Goal: Check status: Check status

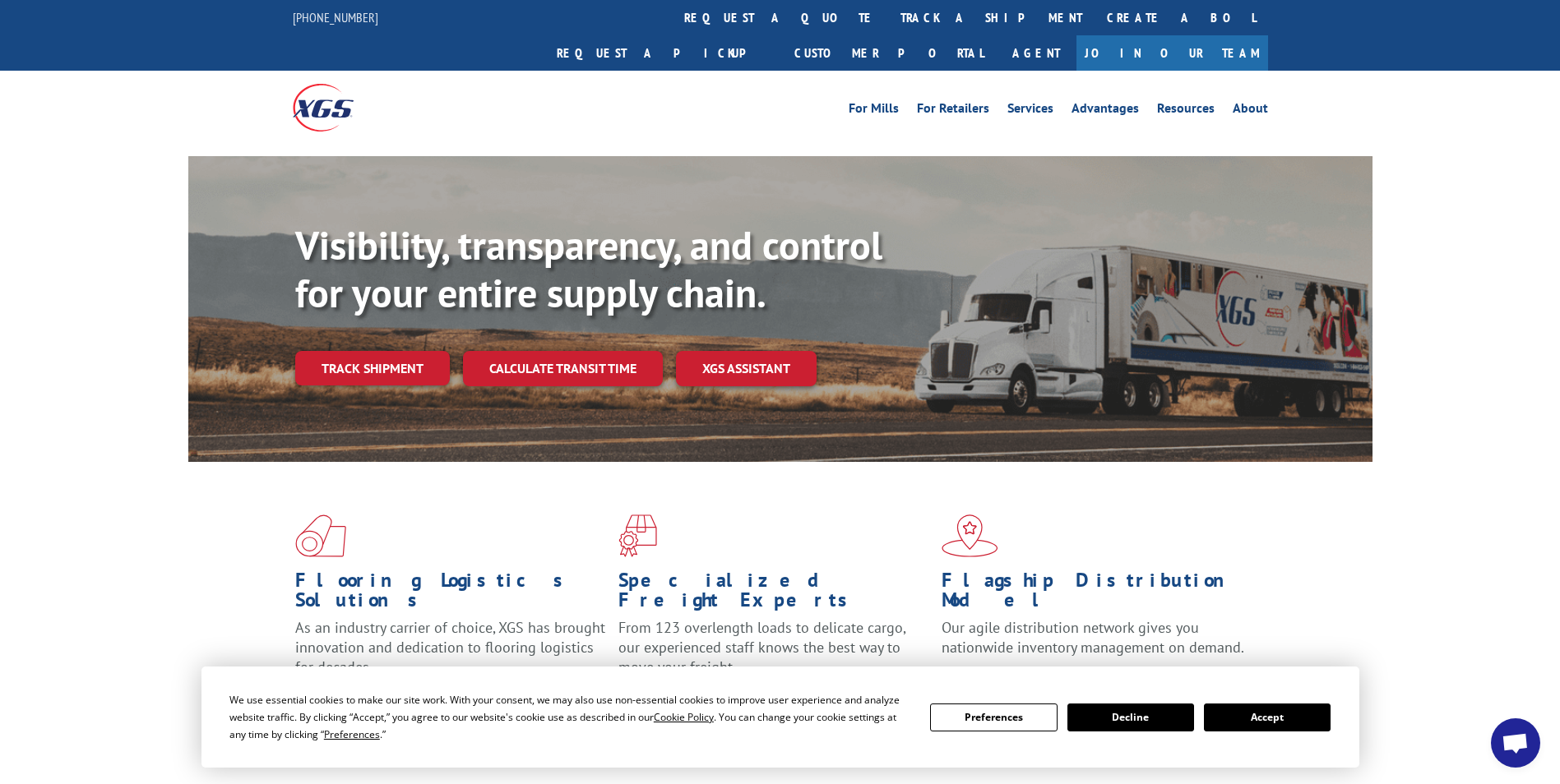
click at [1277, 721] on button "Accept" at bounding box center [1266, 718] width 126 height 28
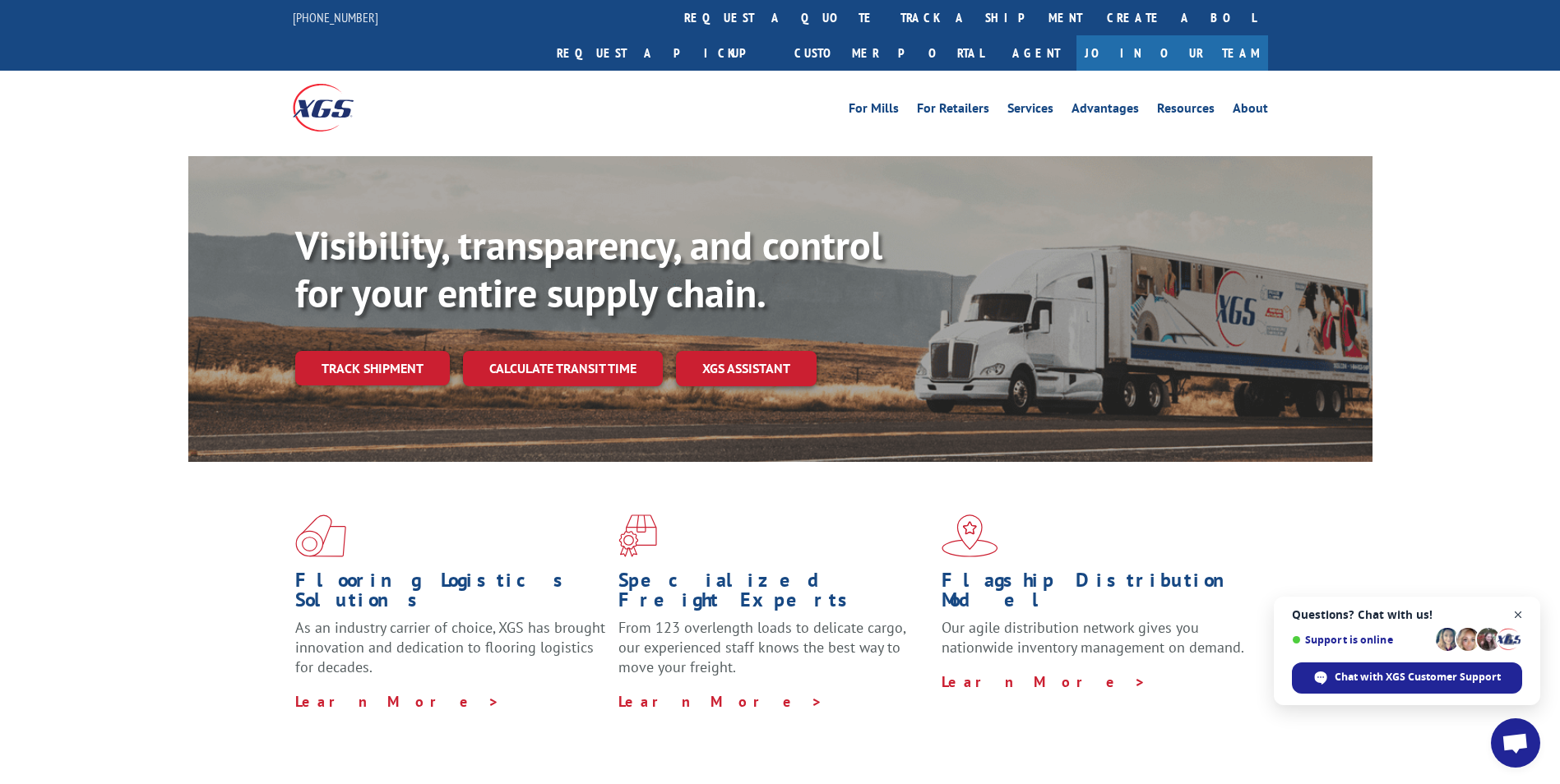
click at [1525, 617] on span "Close chat" at bounding box center [1518, 615] width 21 height 21
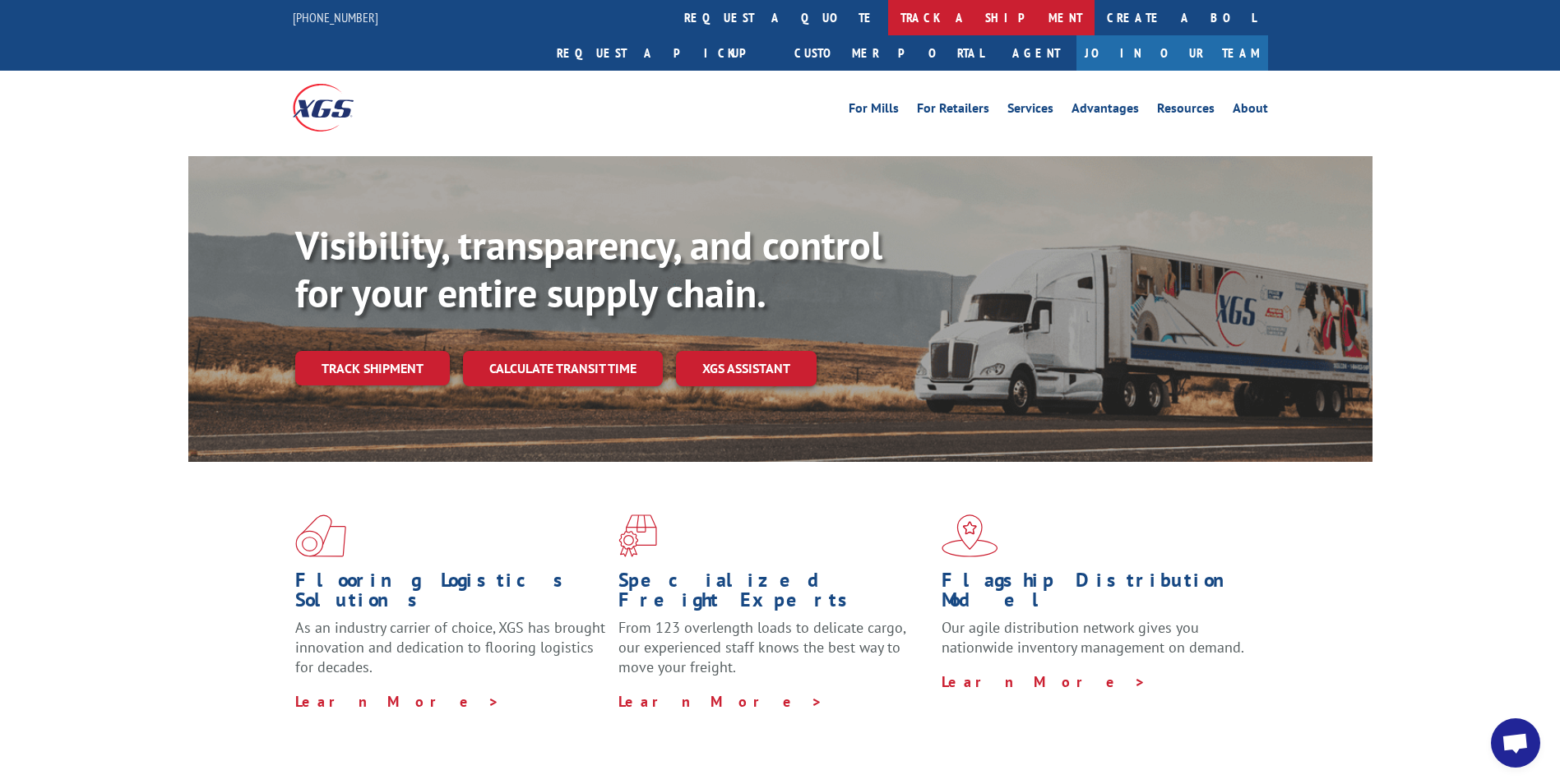
click at [888, 20] on link "track a shipment" at bounding box center [991, 17] width 207 height 36
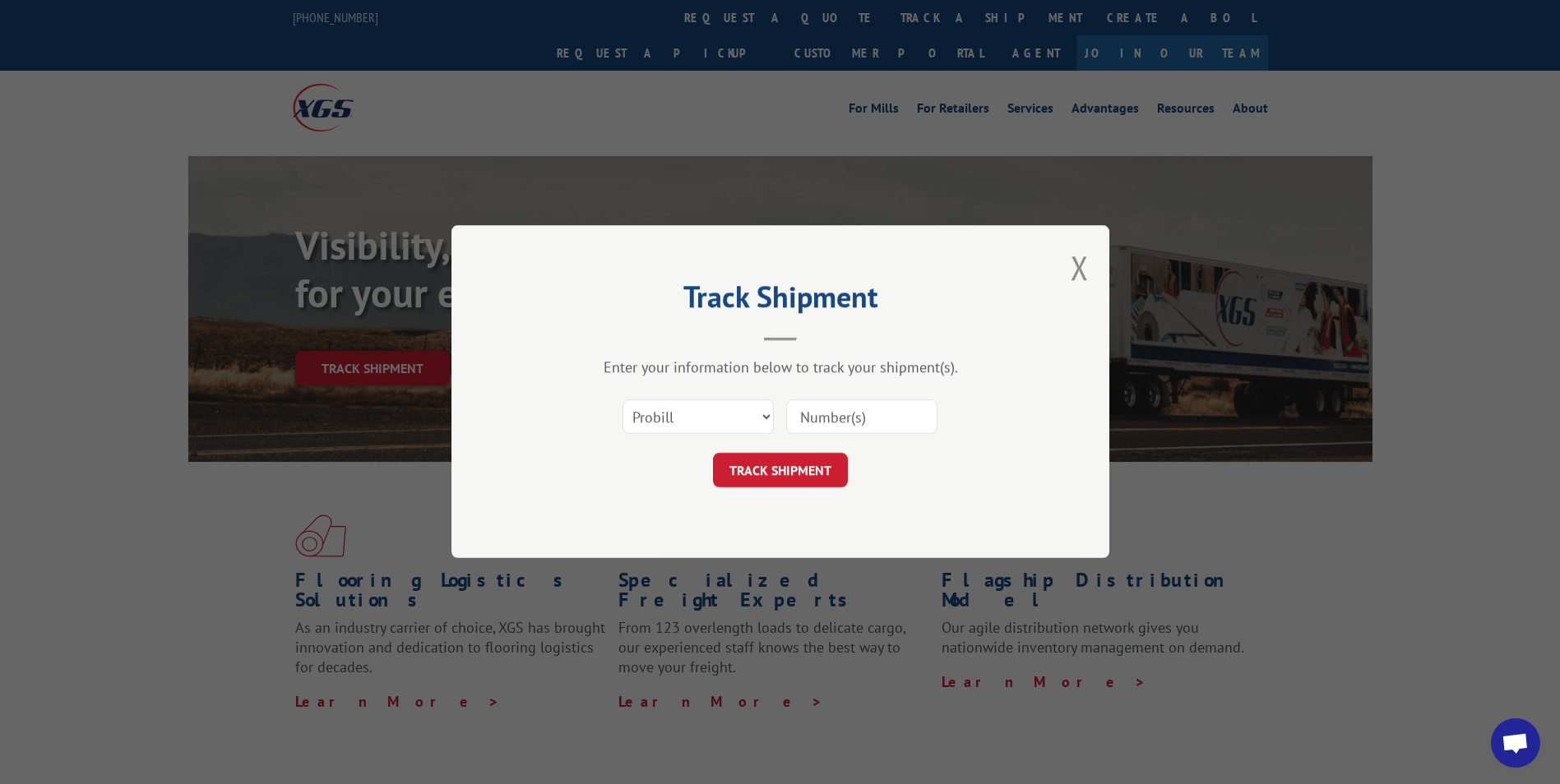
click at [797, 416] on input at bounding box center [862, 417] width 152 height 35
paste input "17471209"
type input "17471209"
click at [749, 469] on button "TRACK SHIPMENT" at bounding box center [780, 471] width 135 height 35
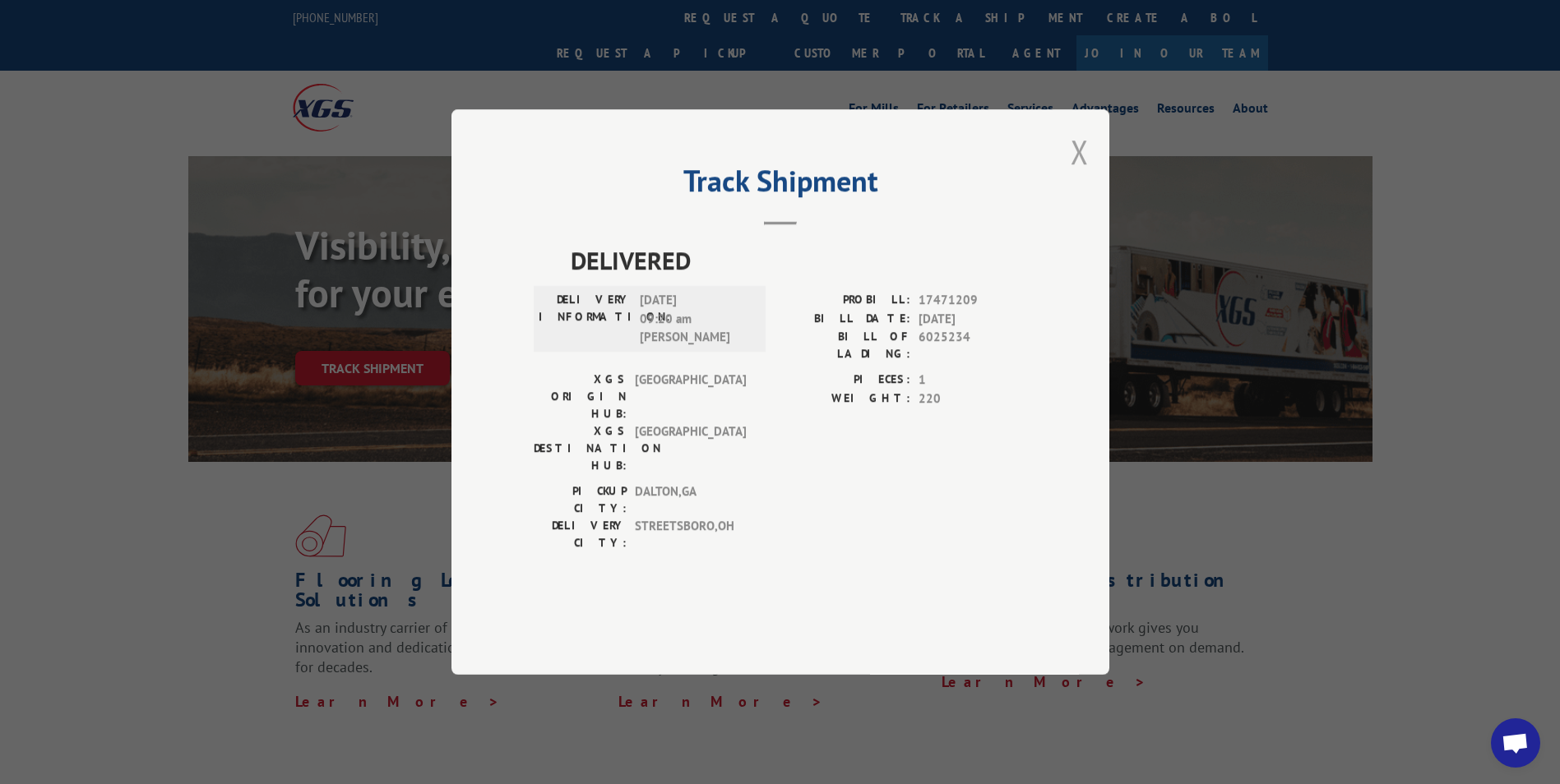
click at [1085, 173] on button "Close modal" at bounding box center [1079, 152] width 18 height 44
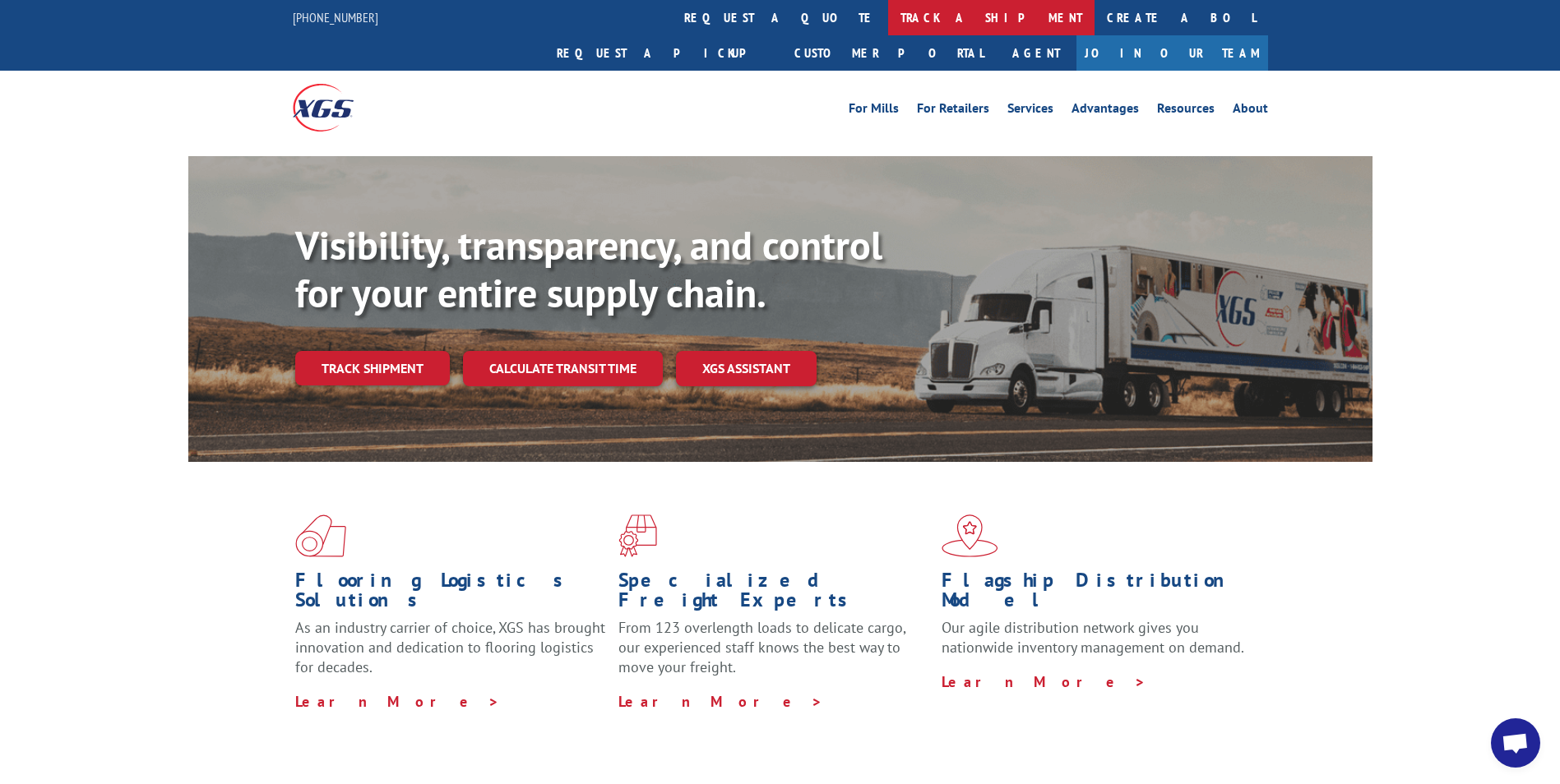
click at [888, 24] on link "track a shipment" at bounding box center [991, 17] width 207 height 36
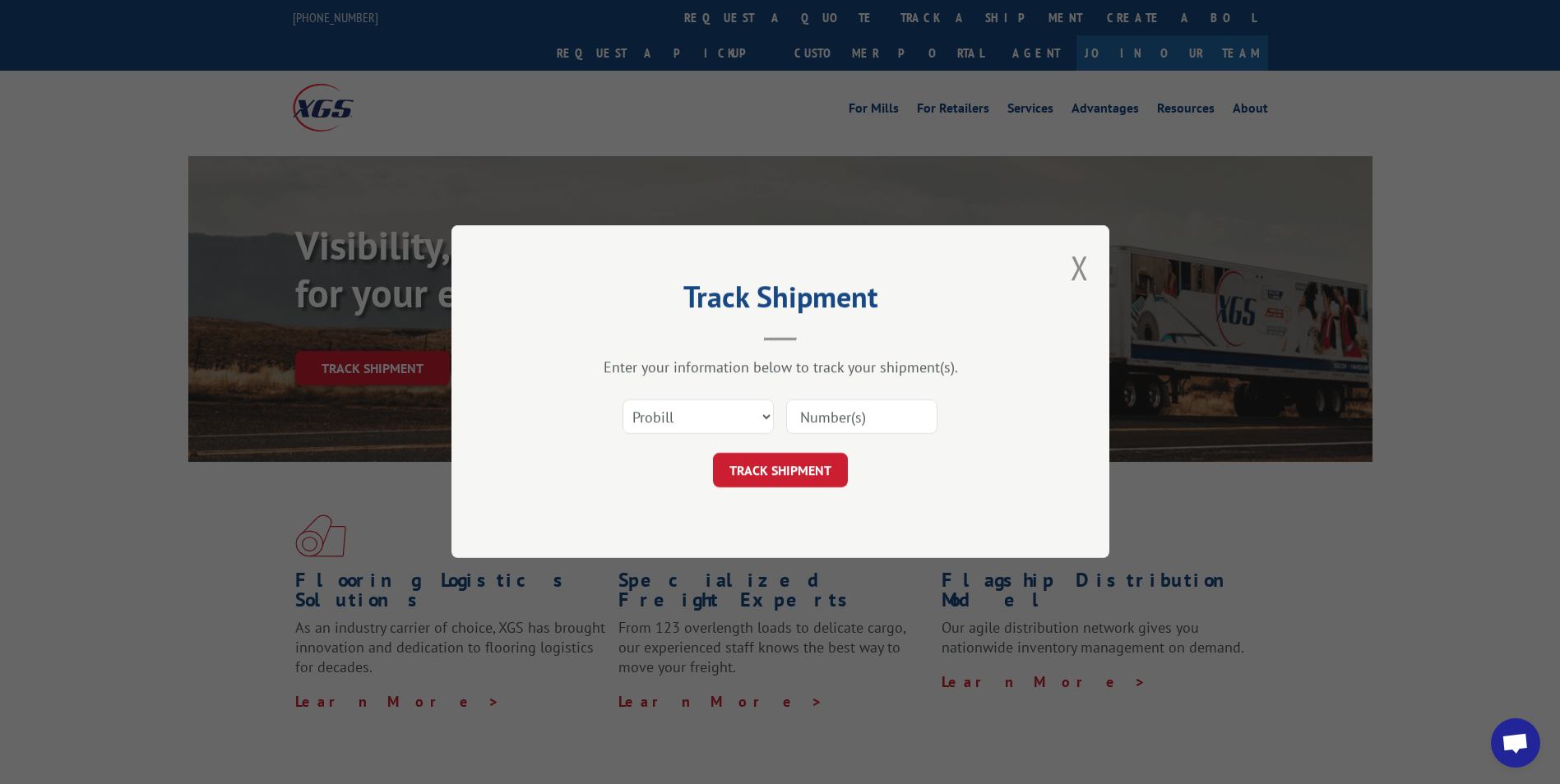
click at [803, 413] on input at bounding box center [862, 417] width 152 height 35
paste input "17517351"
type input "17517351"
click at [811, 474] on button "TRACK SHIPMENT" at bounding box center [780, 471] width 135 height 35
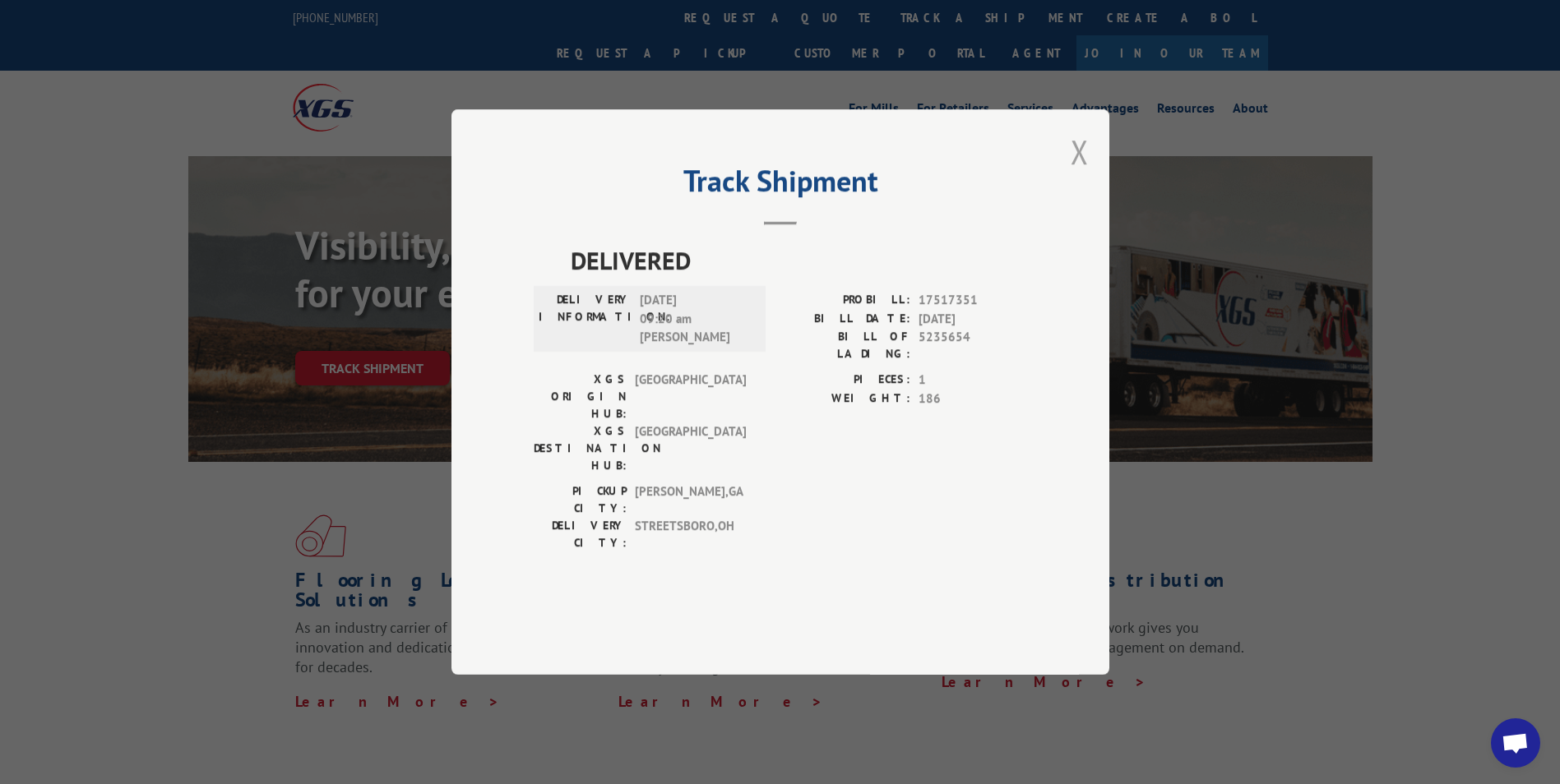
click at [1075, 173] on button "Close modal" at bounding box center [1079, 152] width 18 height 44
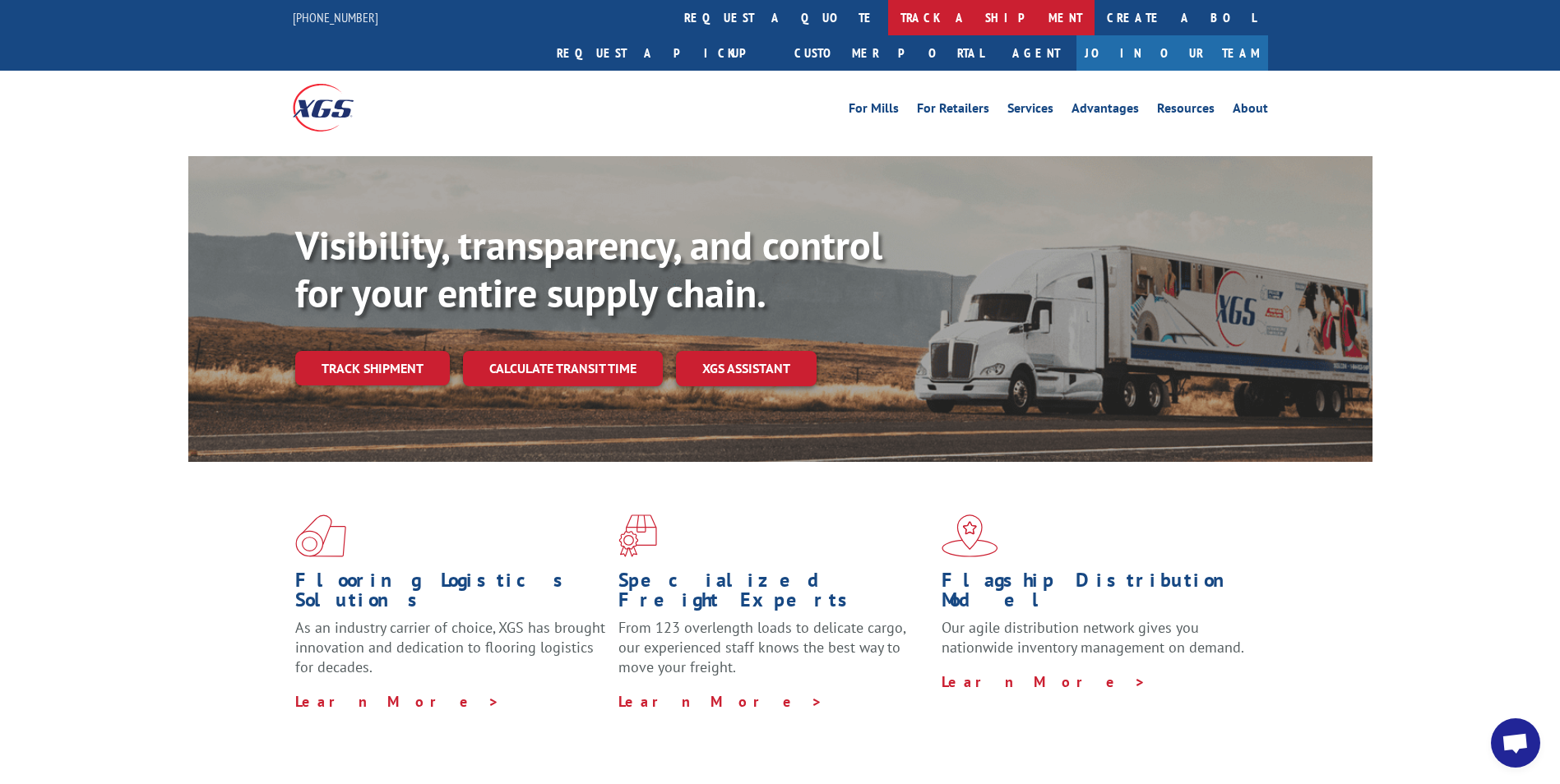
click at [888, 11] on link "track a shipment" at bounding box center [991, 17] width 207 height 36
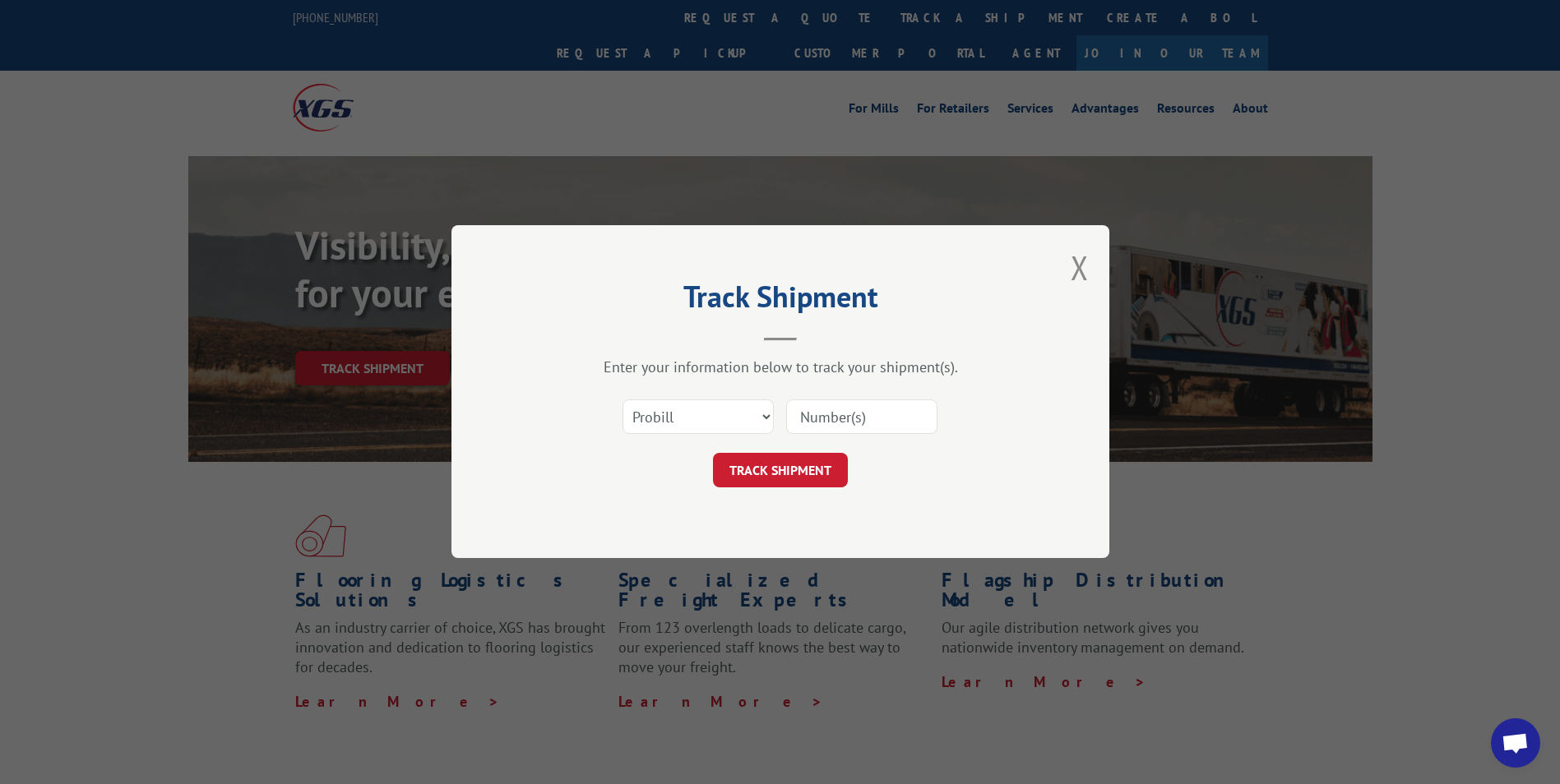
click at [801, 414] on input at bounding box center [862, 417] width 152 height 35
paste input "17521493"
type input "17521493"
click at [786, 459] on button "TRACK SHIPMENT" at bounding box center [780, 471] width 135 height 35
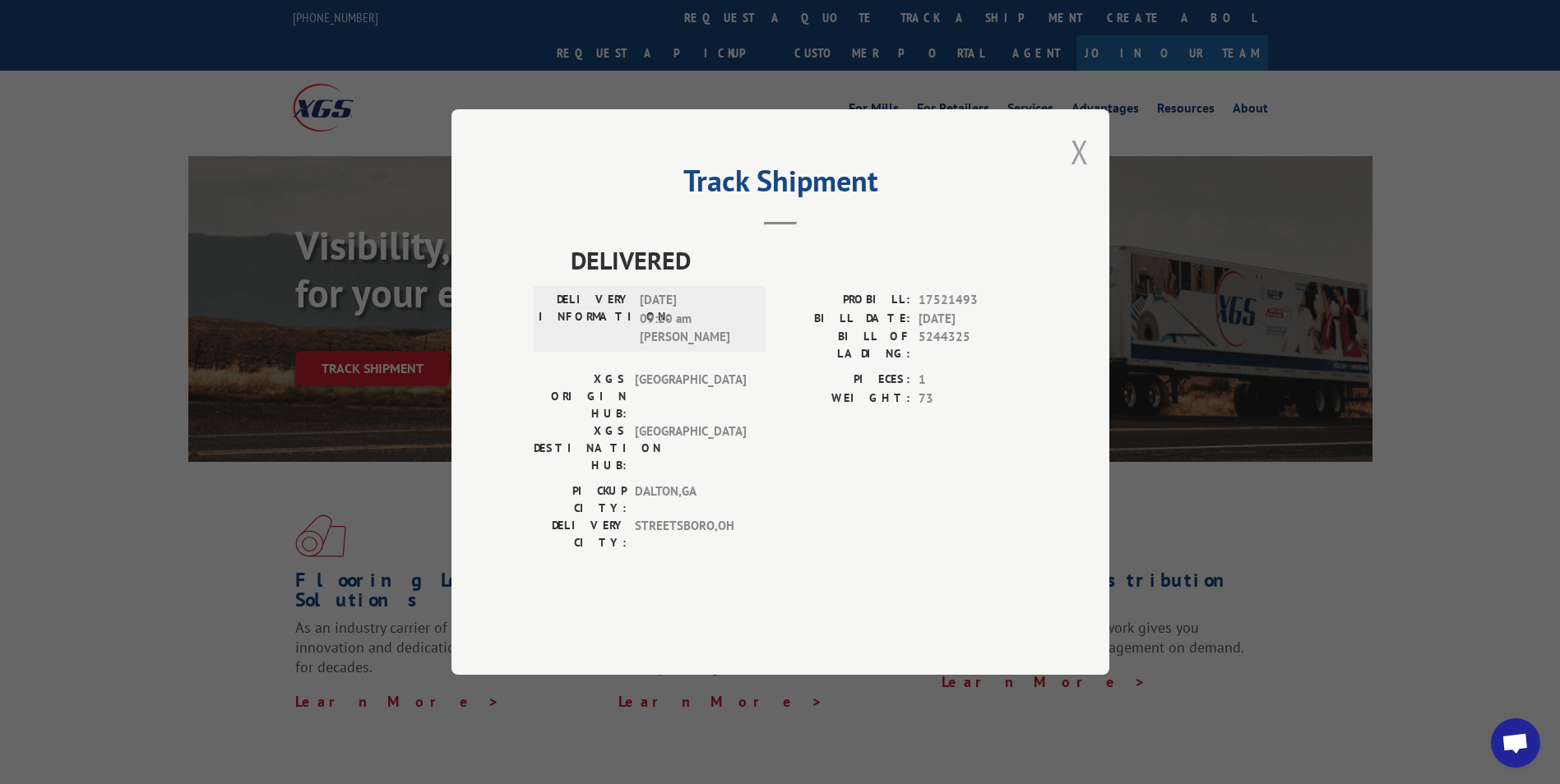
click at [1082, 173] on button "Close modal" at bounding box center [1079, 152] width 18 height 44
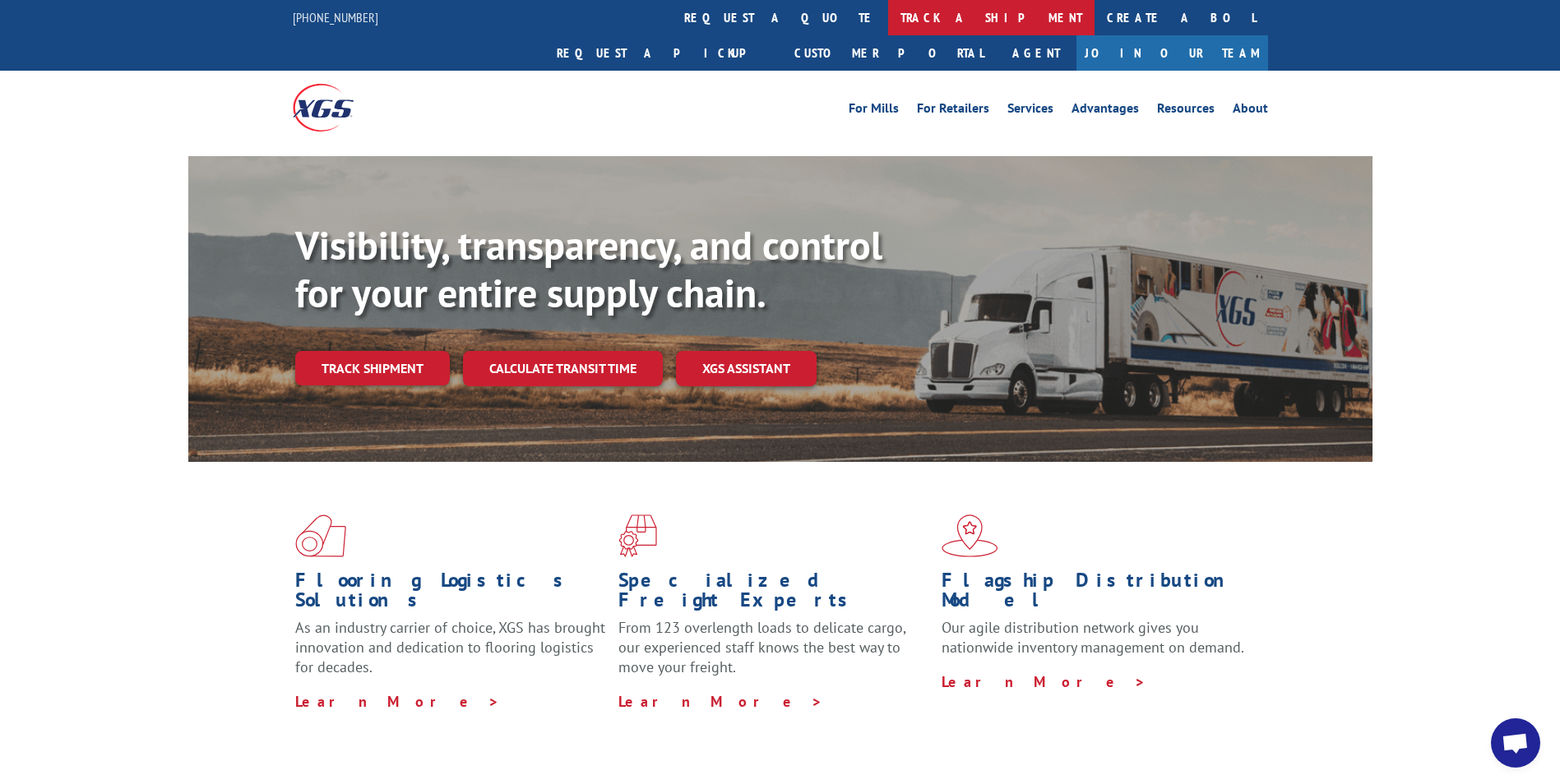
click at [888, 18] on link "track a shipment" at bounding box center [991, 17] width 207 height 36
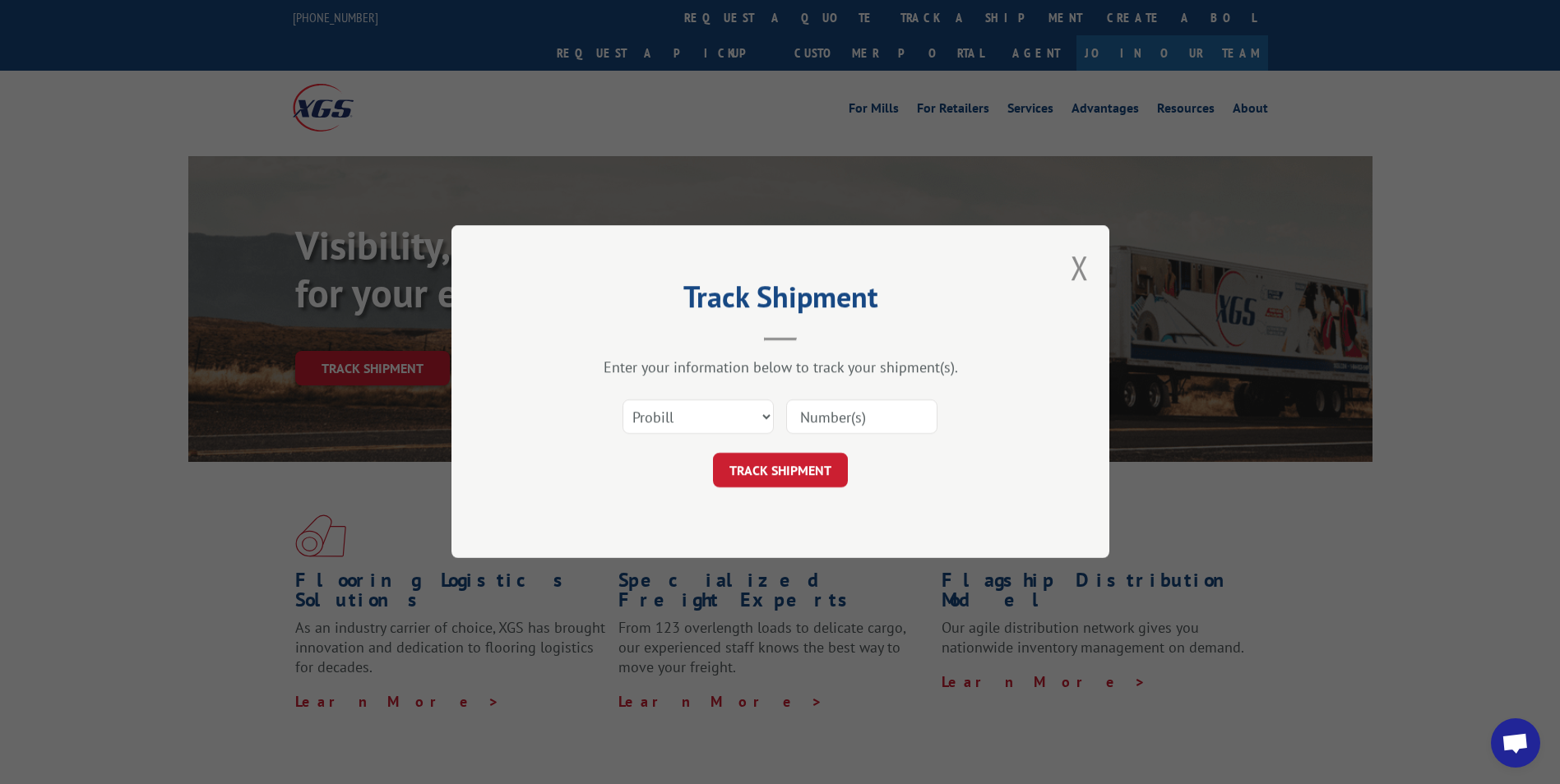
click at [797, 410] on input at bounding box center [862, 417] width 152 height 35
paste input "17230158"
type input "17230158"
click at [736, 464] on button "TRACK SHIPMENT" at bounding box center [780, 471] width 135 height 35
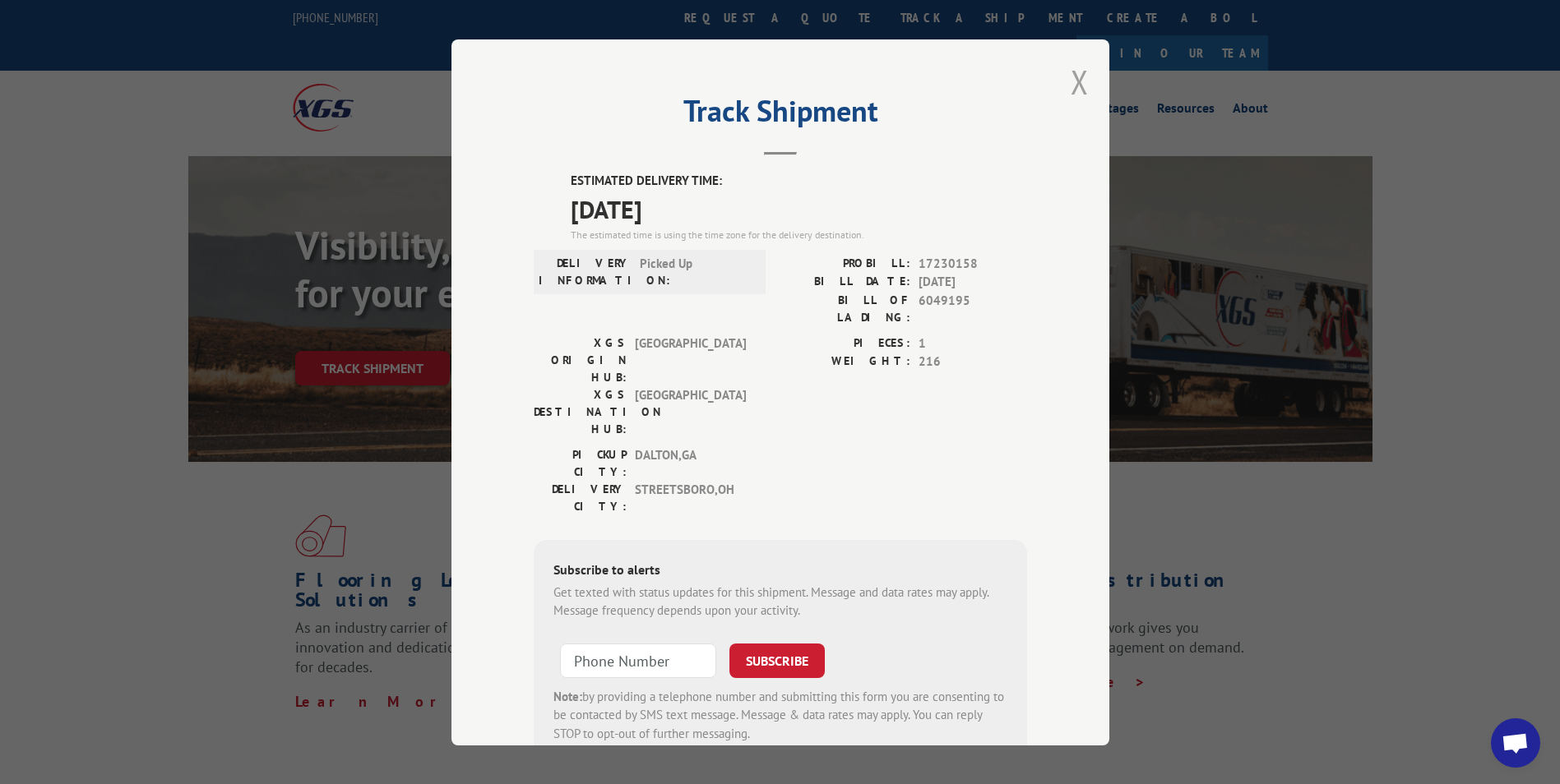
click at [1075, 79] on button "Close modal" at bounding box center [1079, 82] width 18 height 44
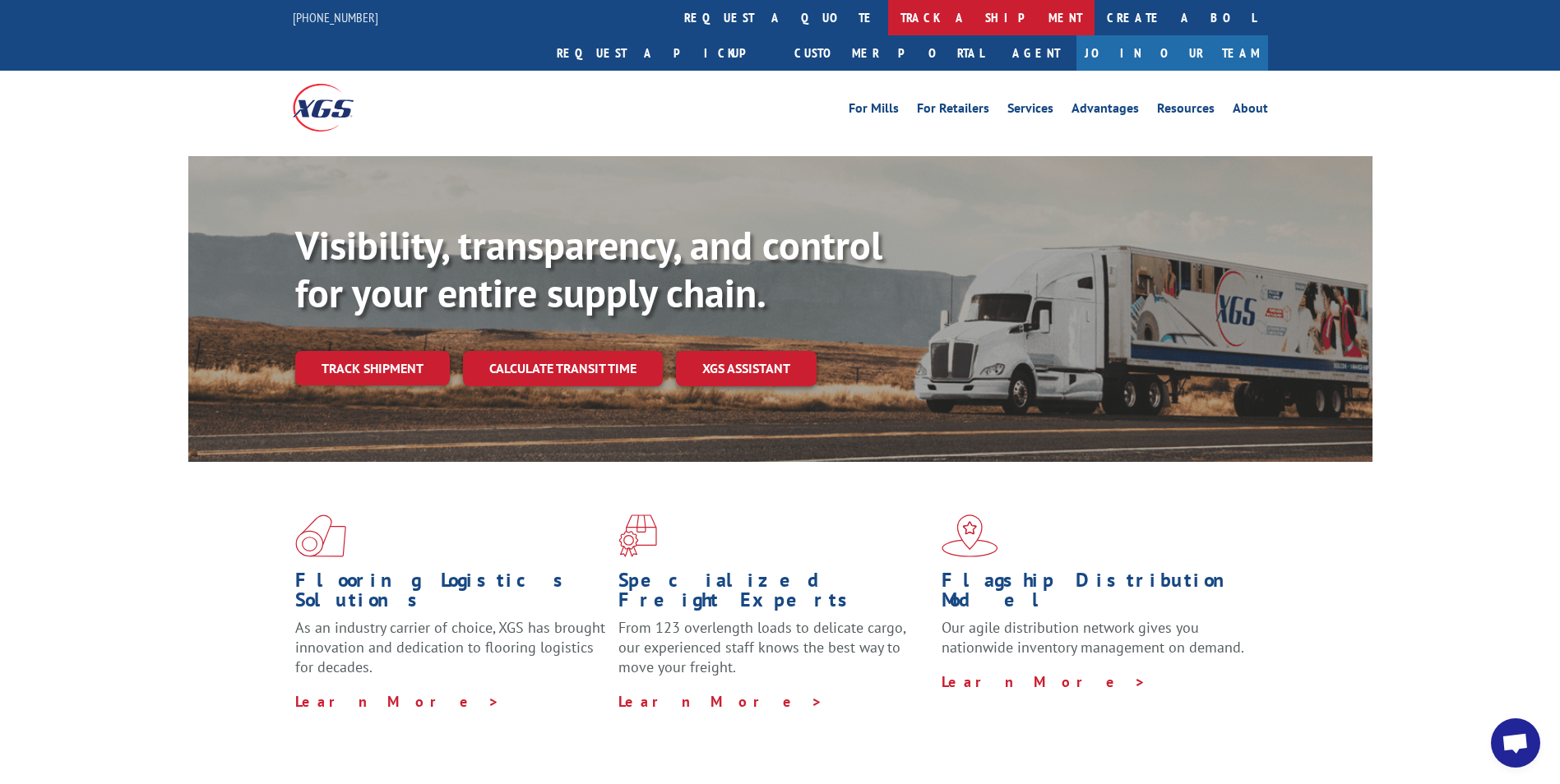
click at [888, 8] on link "track a shipment" at bounding box center [991, 17] width 207 height 36
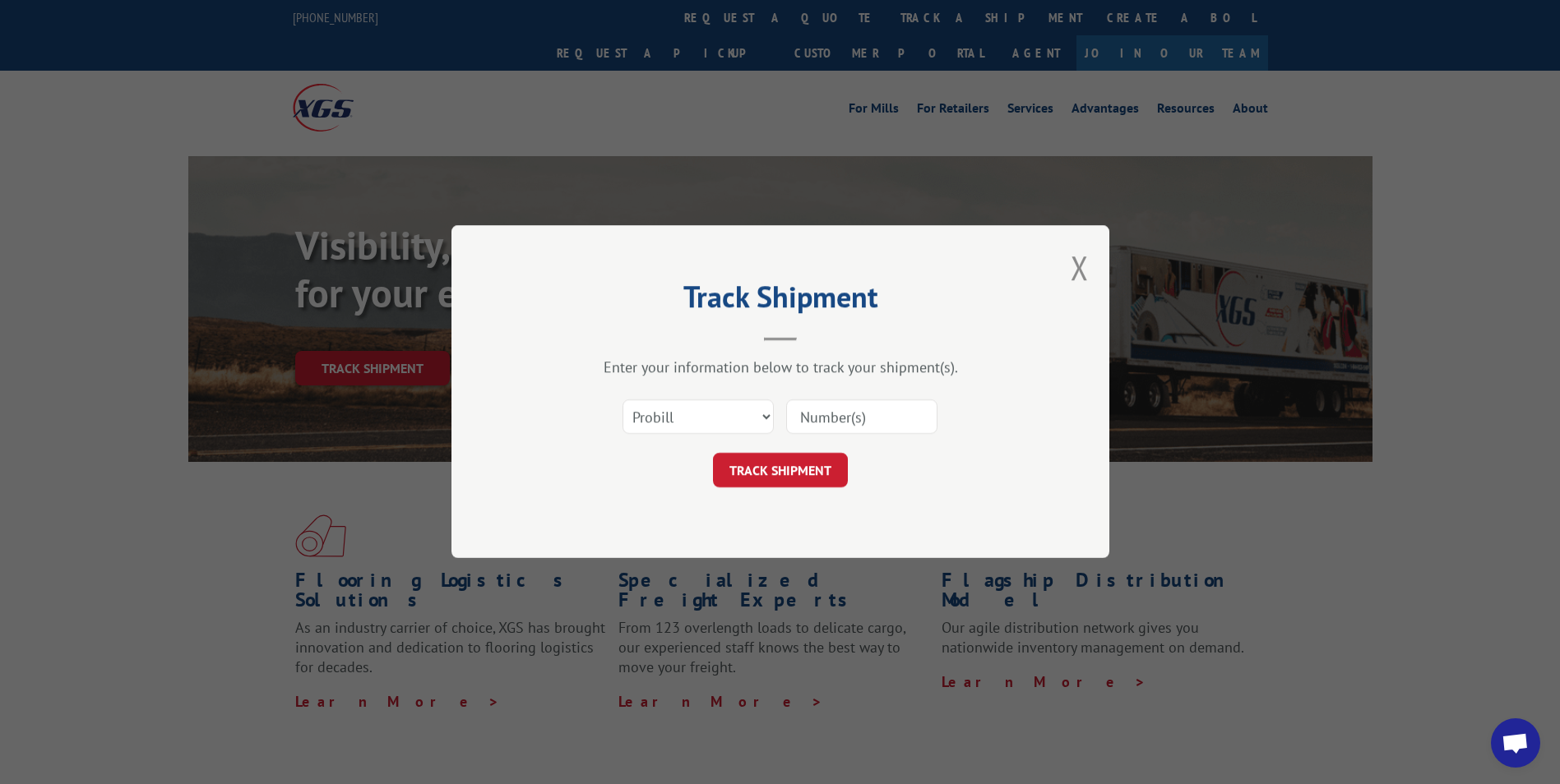
paste input "17517816"
type input "17517816"
click at [767, 472] on button "TRACK SHIPMENT" at bounding box center [780, 471] width 135 height 35
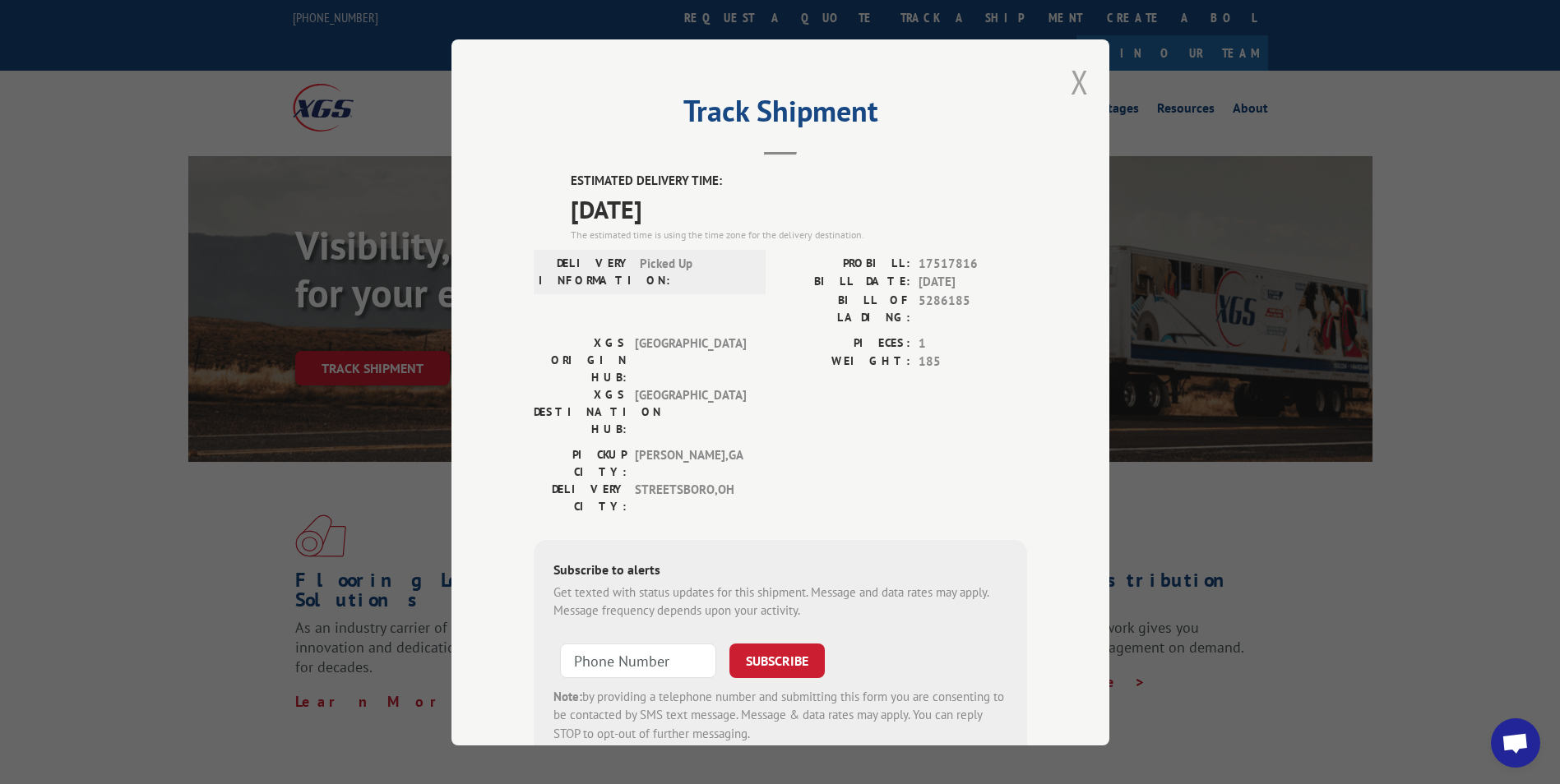
click at [1073, 79] on button "Close modal" at bounding box center [1079, 82] width 18 height 44
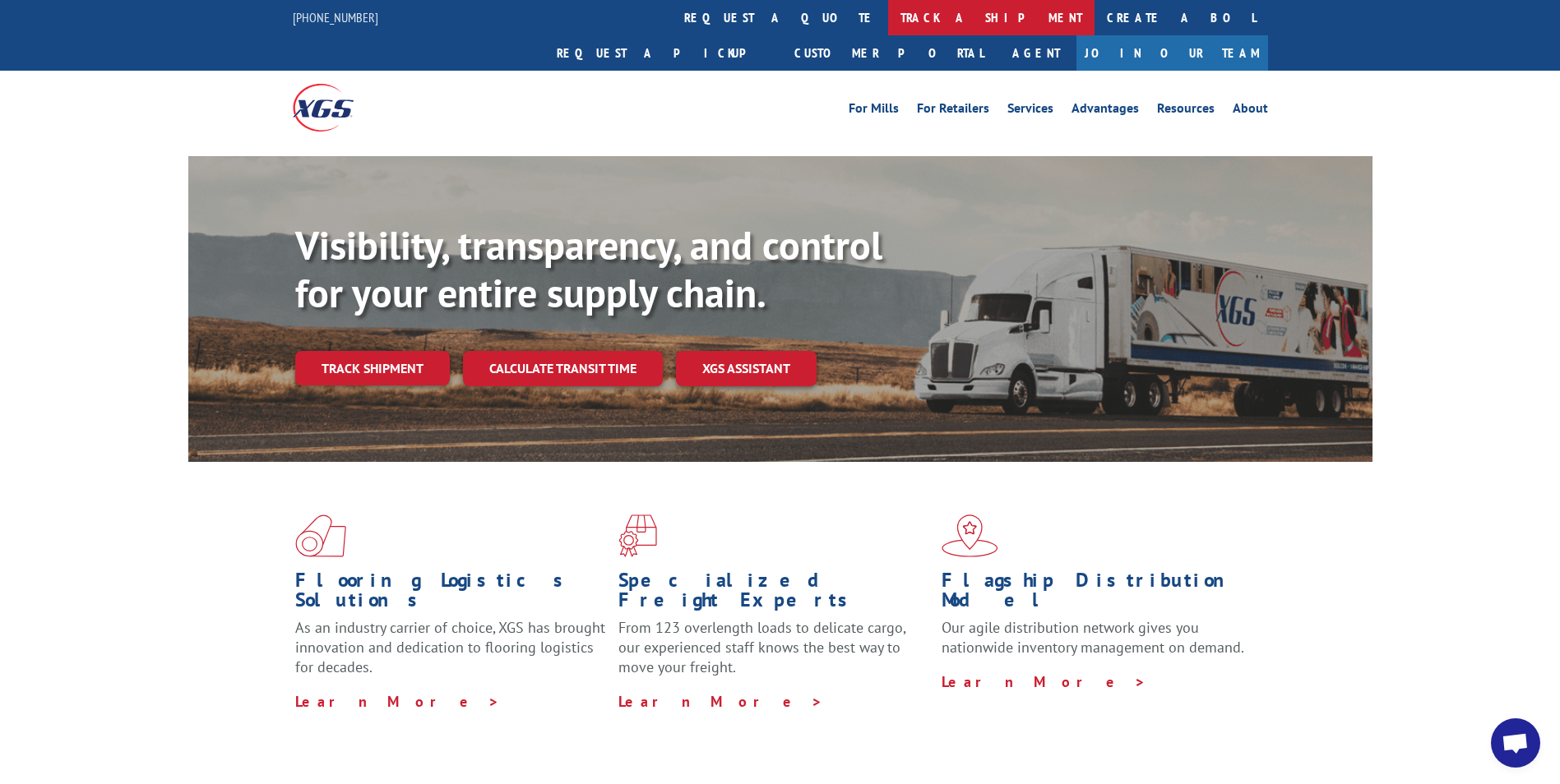
click at [888, 10] on link "track a shipment" at bounding box center [991, 17] width 207 height 36
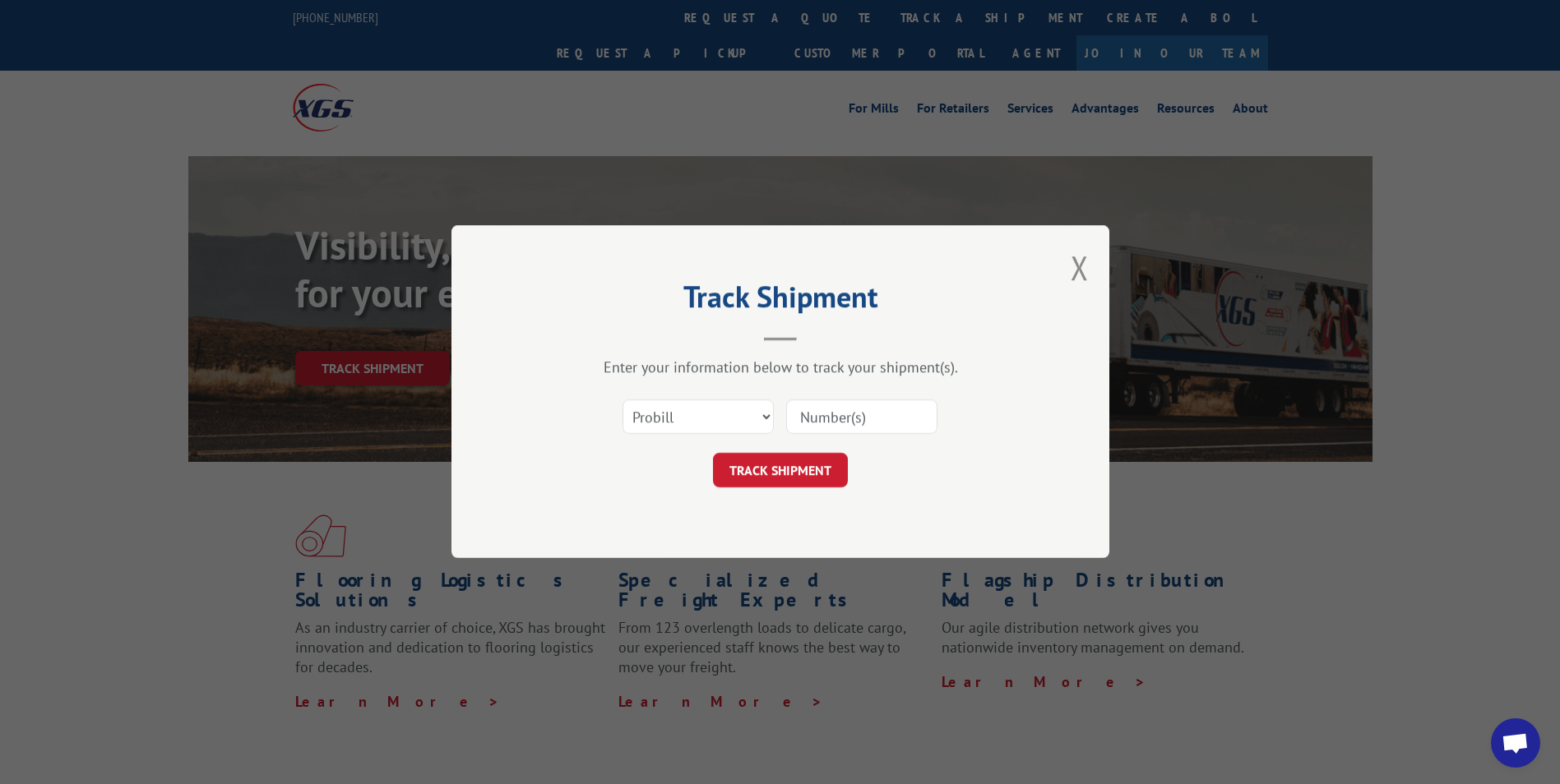
click at [798, 419] on input at bounding box center [862, 417] width 152 height 35
paste input "17230158"
type input "17230158"
click at [757, 468] on button "TRACK SHIPMENT" at bounding box center [780, 471] width 135 height 35
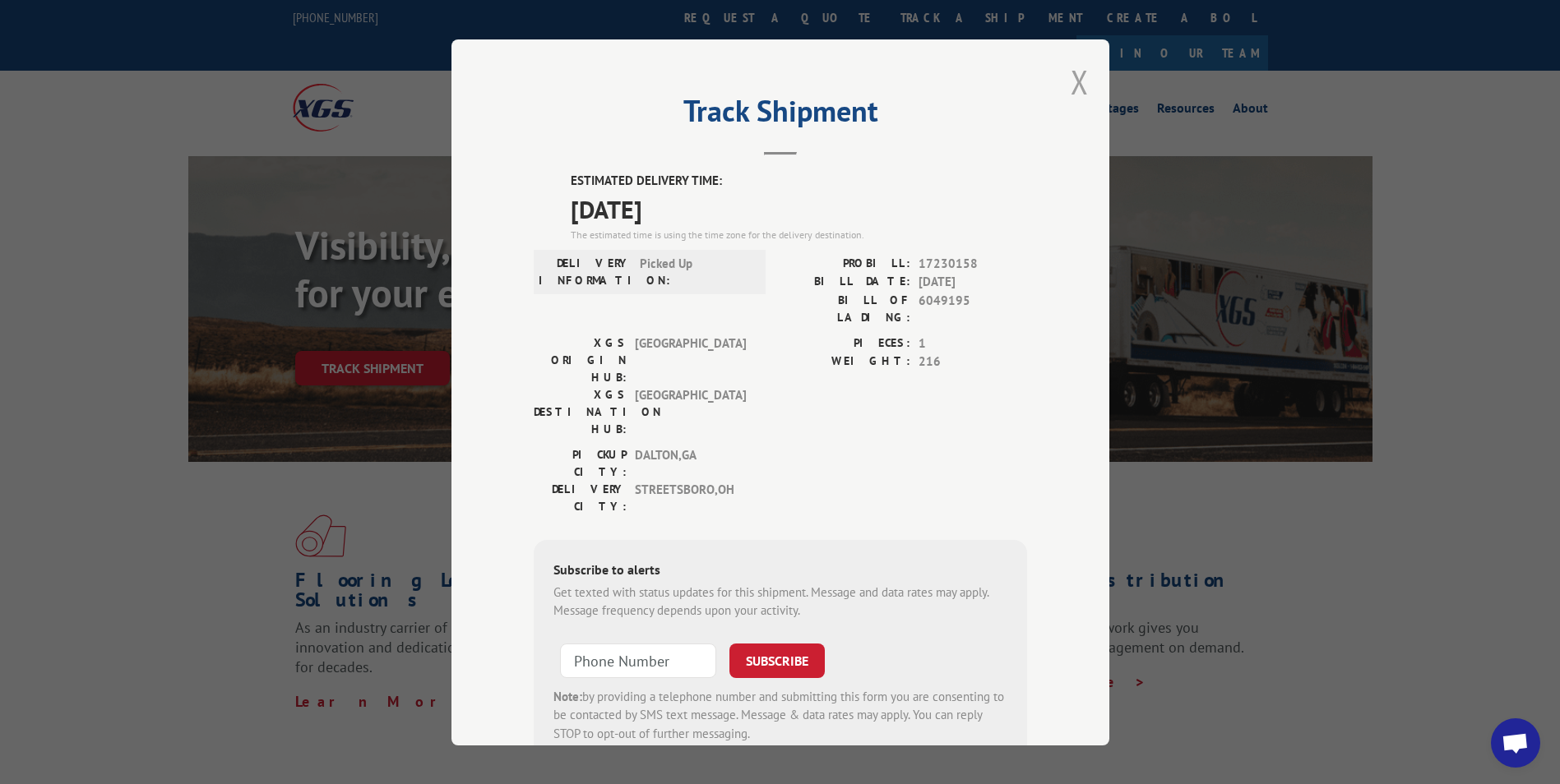
click at [1076, 80] on button "Close modal" at bounding box center [1079, 82] width 18 height 44
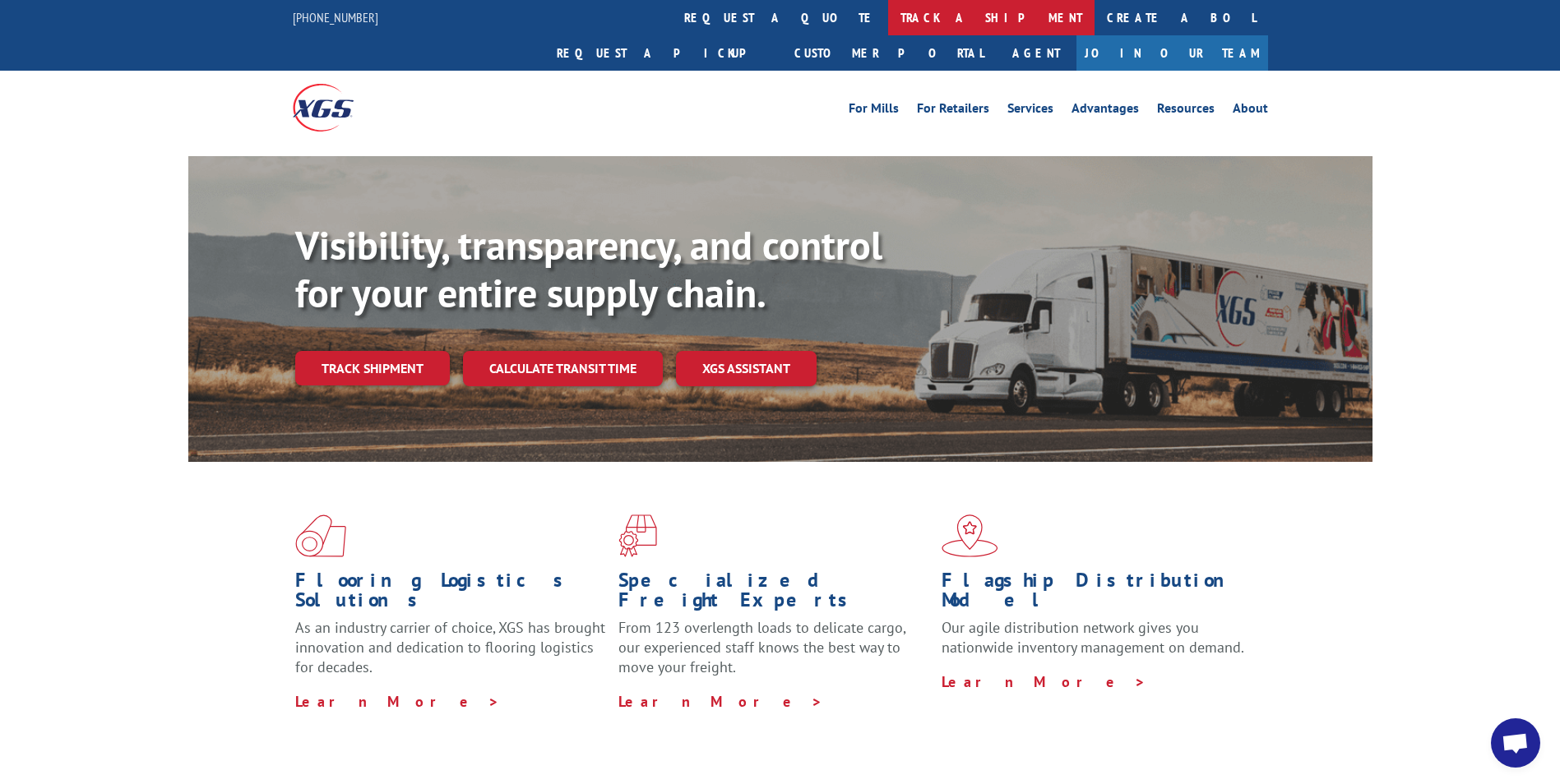
click at [888, 17] on link "track a shipment" at bounding box center [991, 17] width 207 height 36
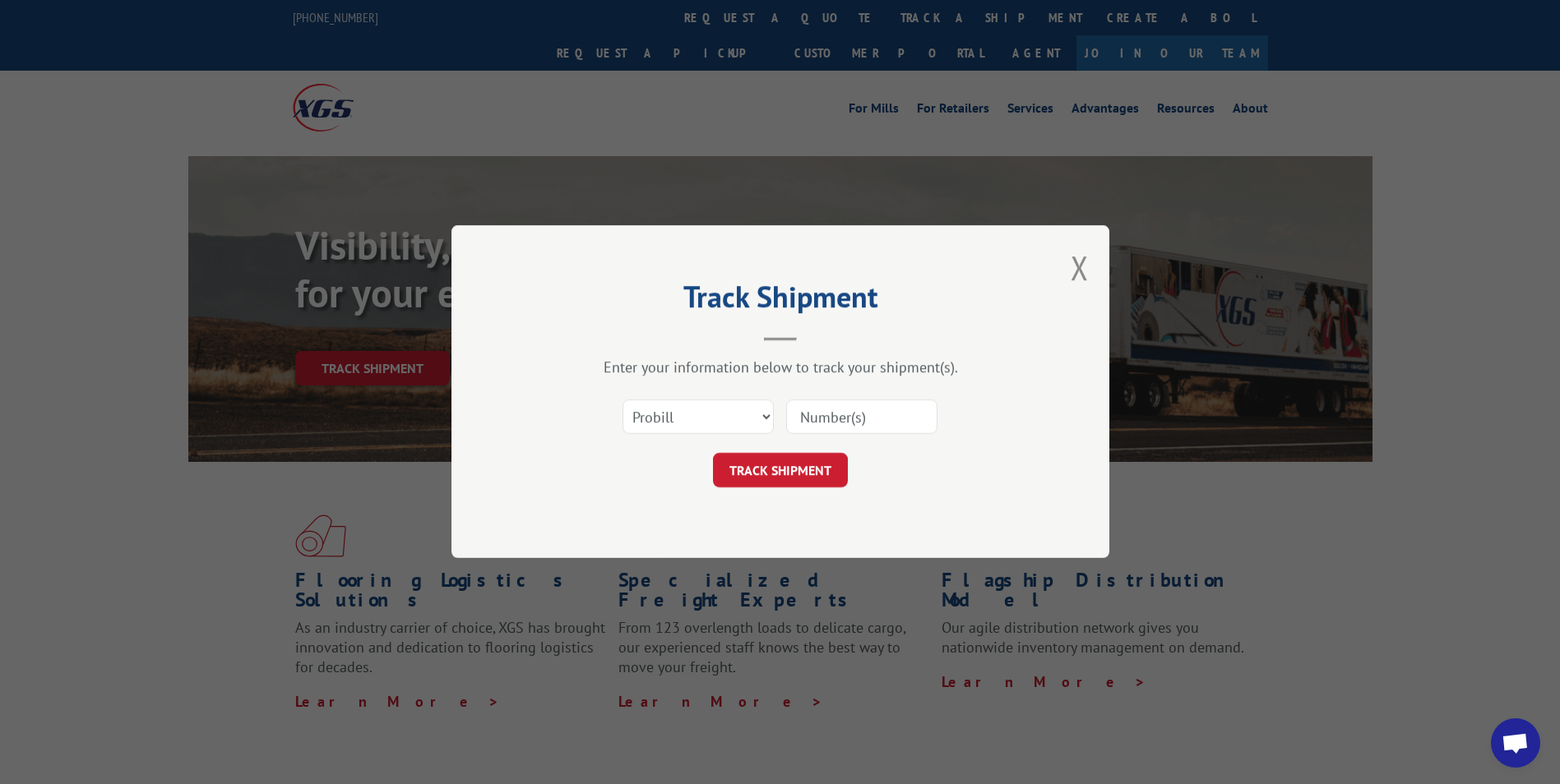
click at [794, 410] on input at bounding box center [862, 417] width 152 height 35
click at [673, 417] on select "Select category... Probill BOL PO" at bounding box center [698, 417] width 152 height 35
select select "po"
click at [622, 400] on select "Select category... Probill BOL PO" at bounding box center [698, 417] width 152 height 35
click at [801, 410] on input at bounding box center [862, 417] width 152 height 35
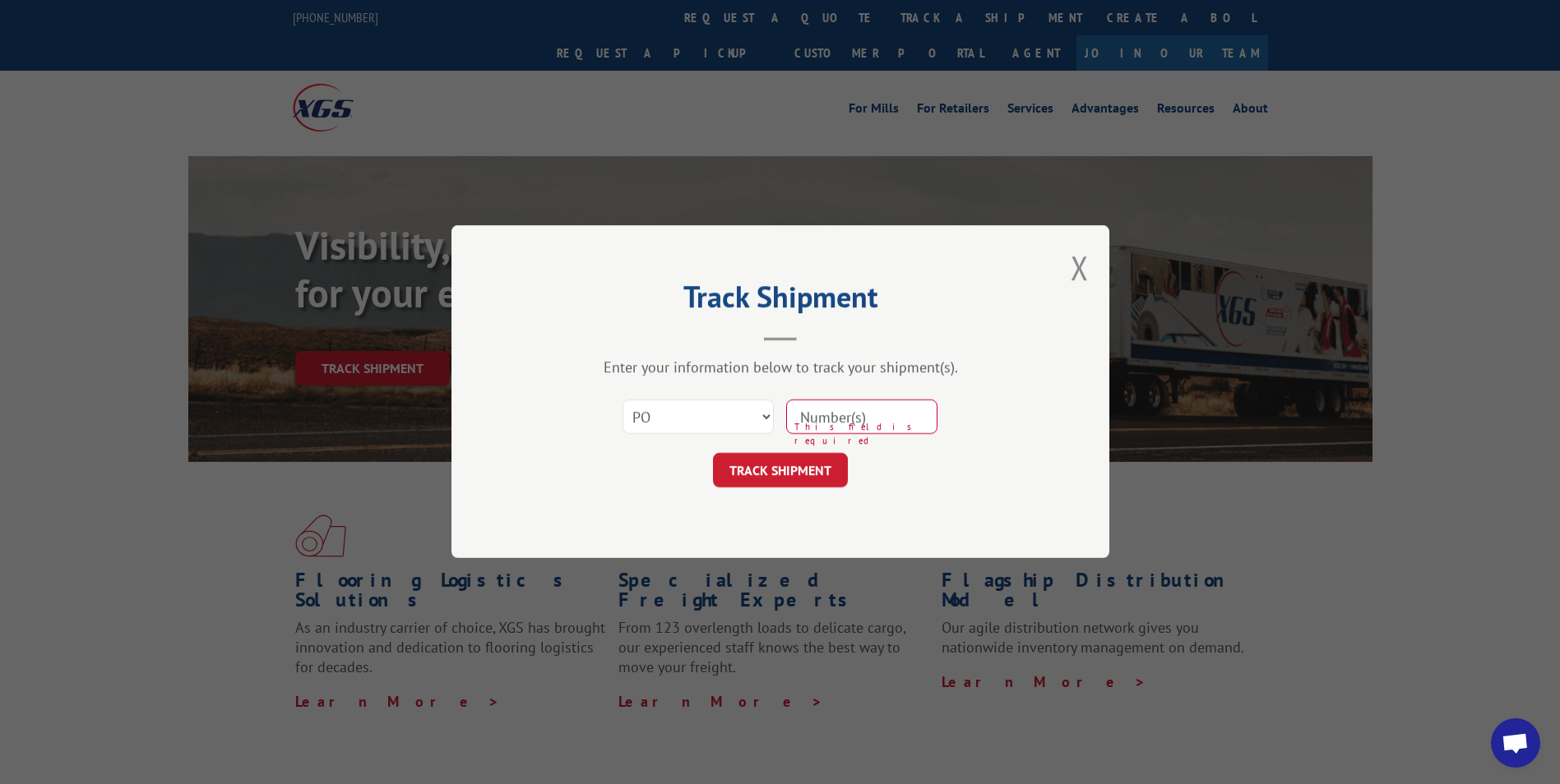
paste input "10541909"
type input "10541909"
click at [790, 471] on button "TRACK SHIPMENT" at bounding box center [780, 471] width 135 height 35
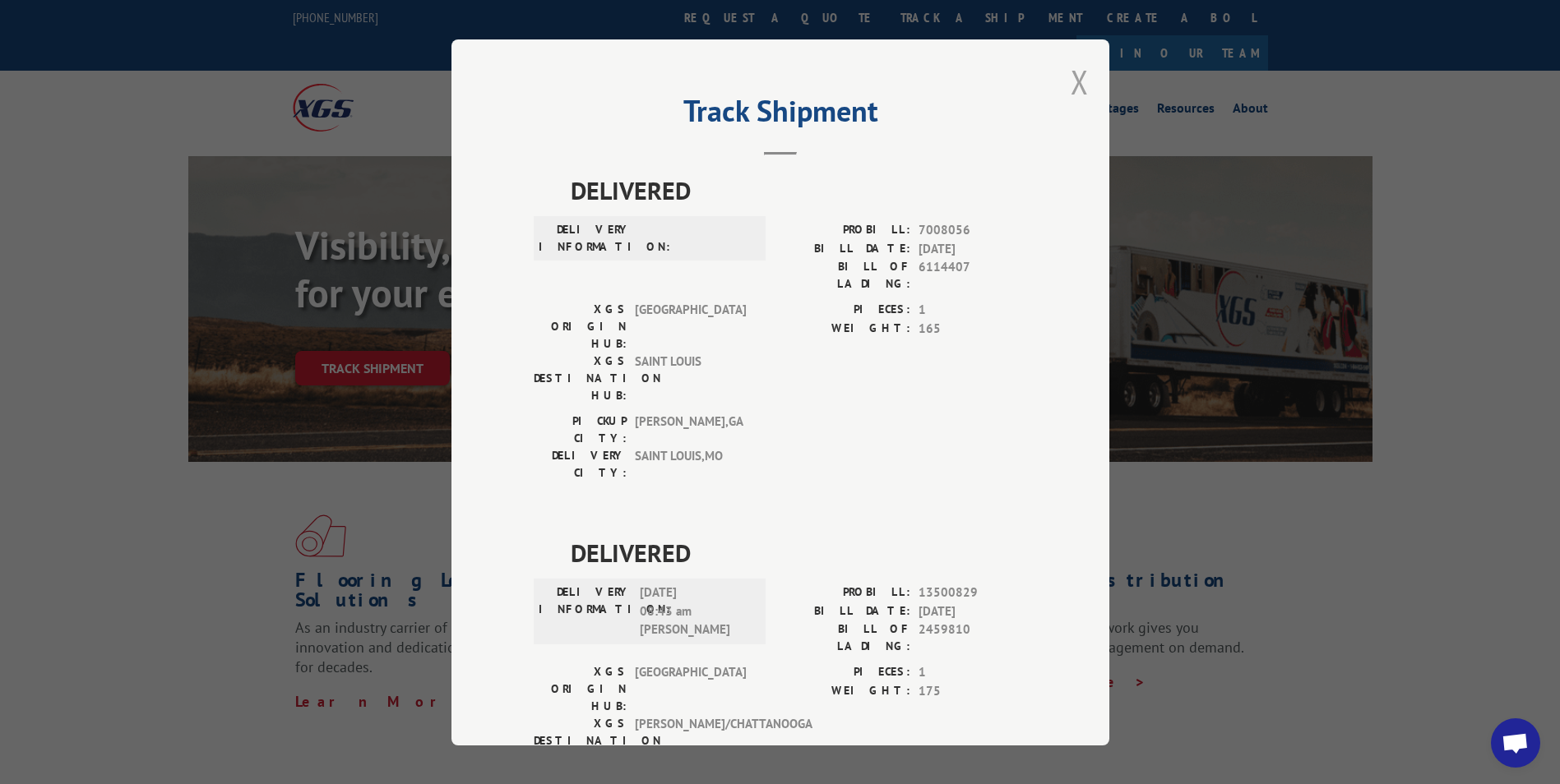
click at [1072, 77] on button "Close modal" at bounding box center [1079, 82] width 18 height 44
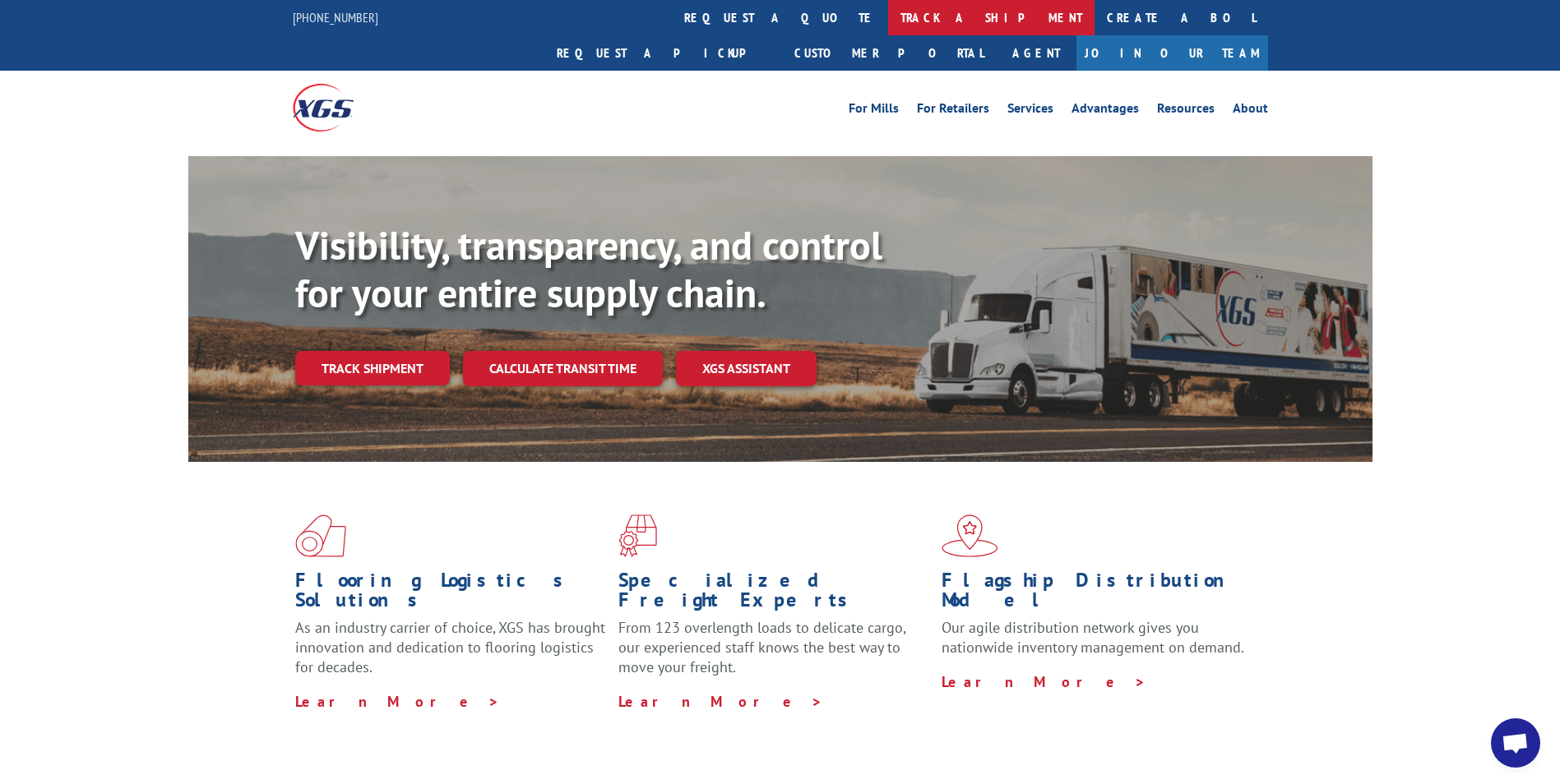
click at [888, 19] on link "track a shipment" at bounding box center [991, 17] width 207 height 36
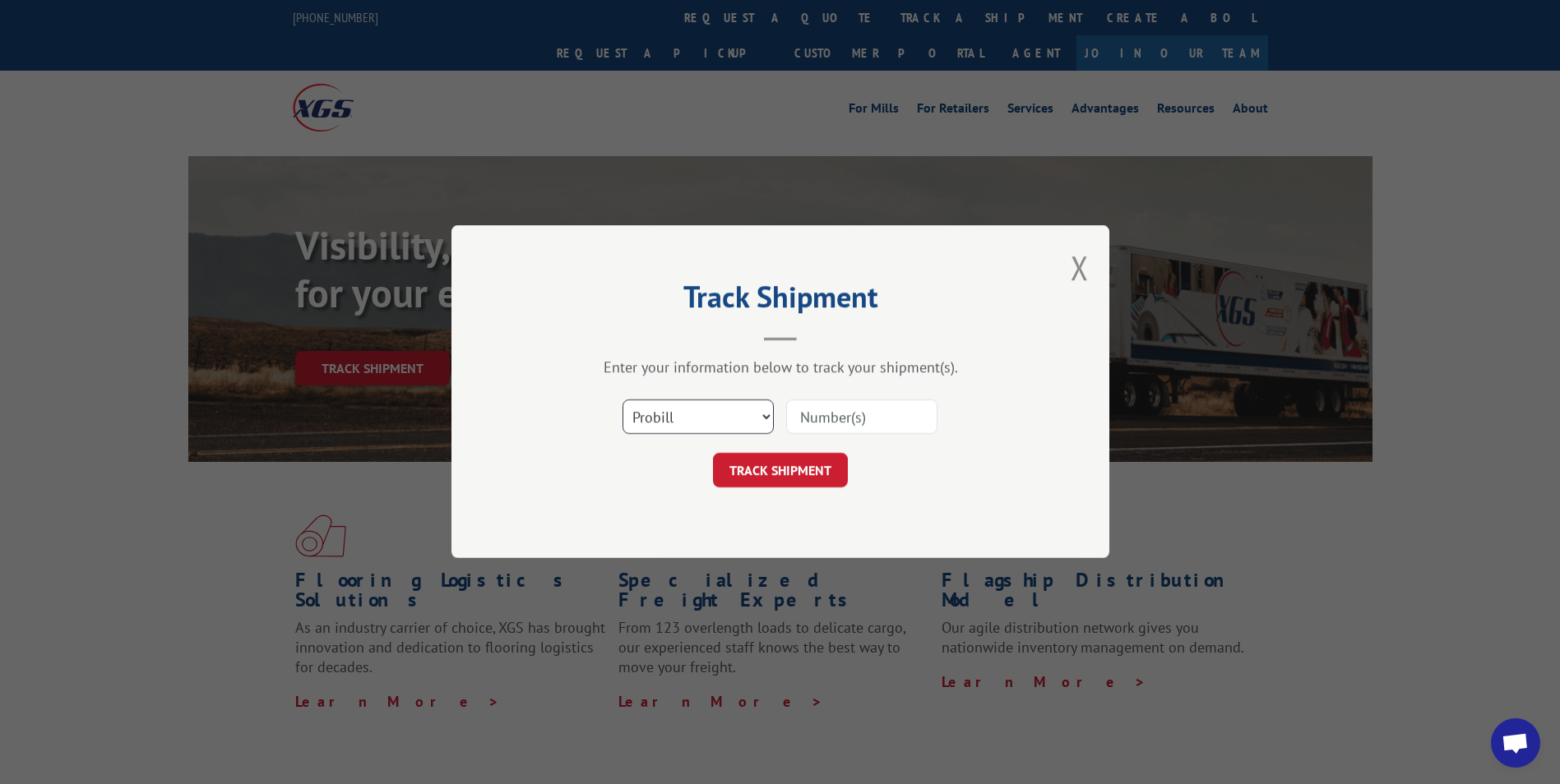
click at [745, 419] on select "Select category... Probill BOL PO" at bounding box center [698, 417] width 152 height 35
select select "po"
click at [622, 400] on select "Select category... Probill BOL PO" at bounding box center [698, 417] width 152 height 35
click at [804, 414] on input at bounding box center [862, 417] width 152 height 35
paste input "10542906"
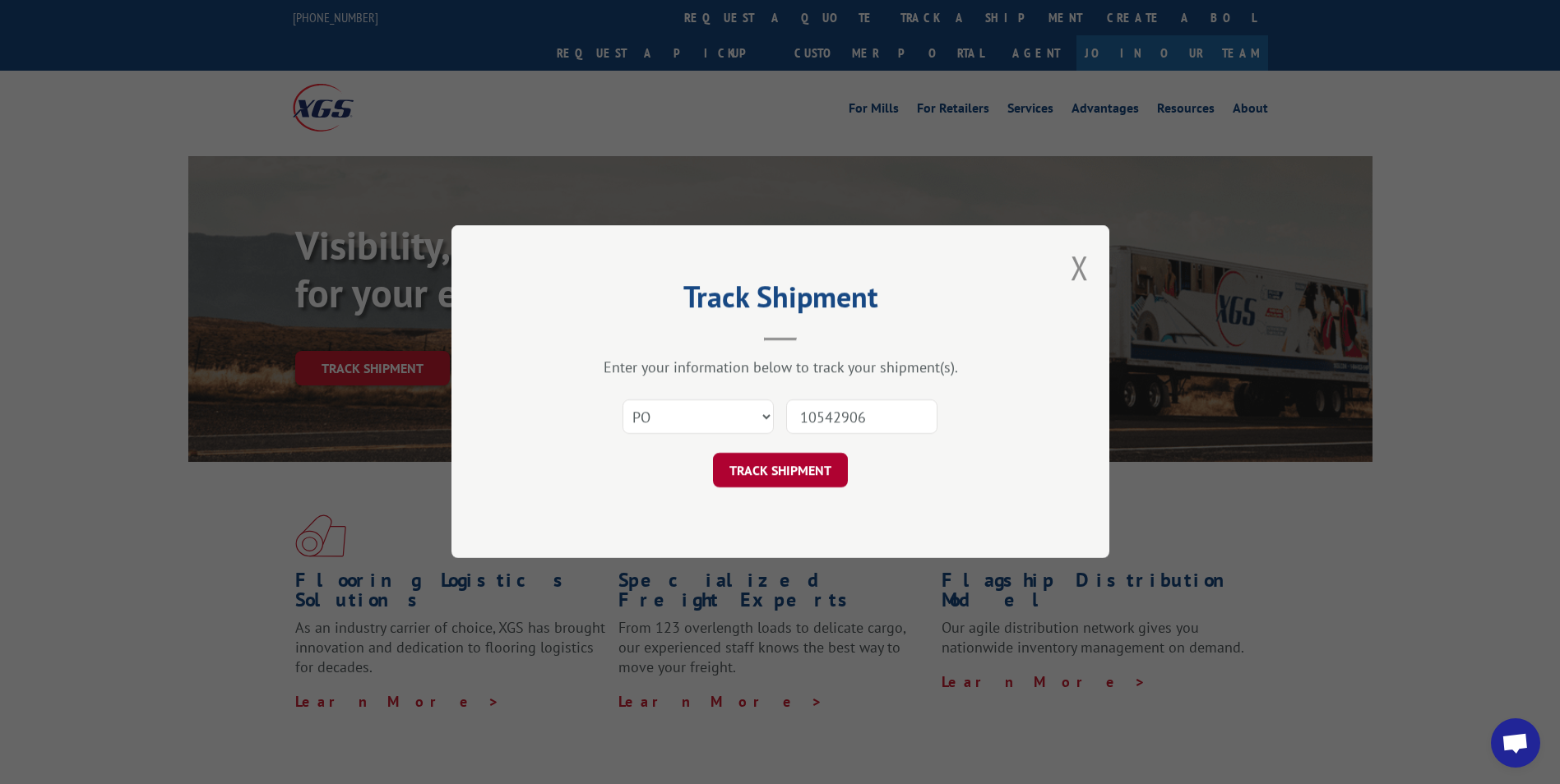
type input "10542906"
click at [770, 469] on button "TRACK SHIPMENT" at bounding box center [780, 471] width 135 height 35
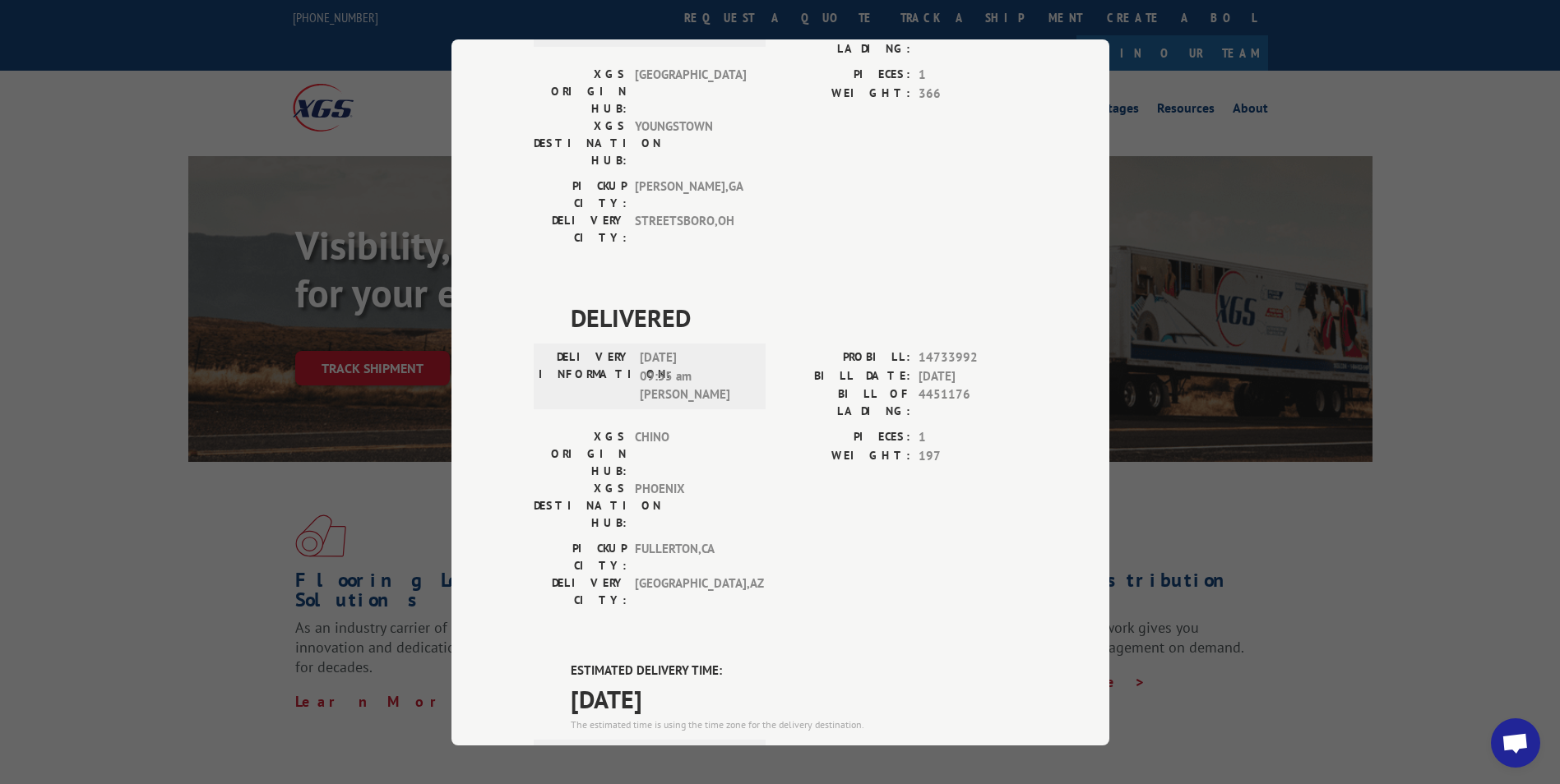
scroll to position [658, 0]
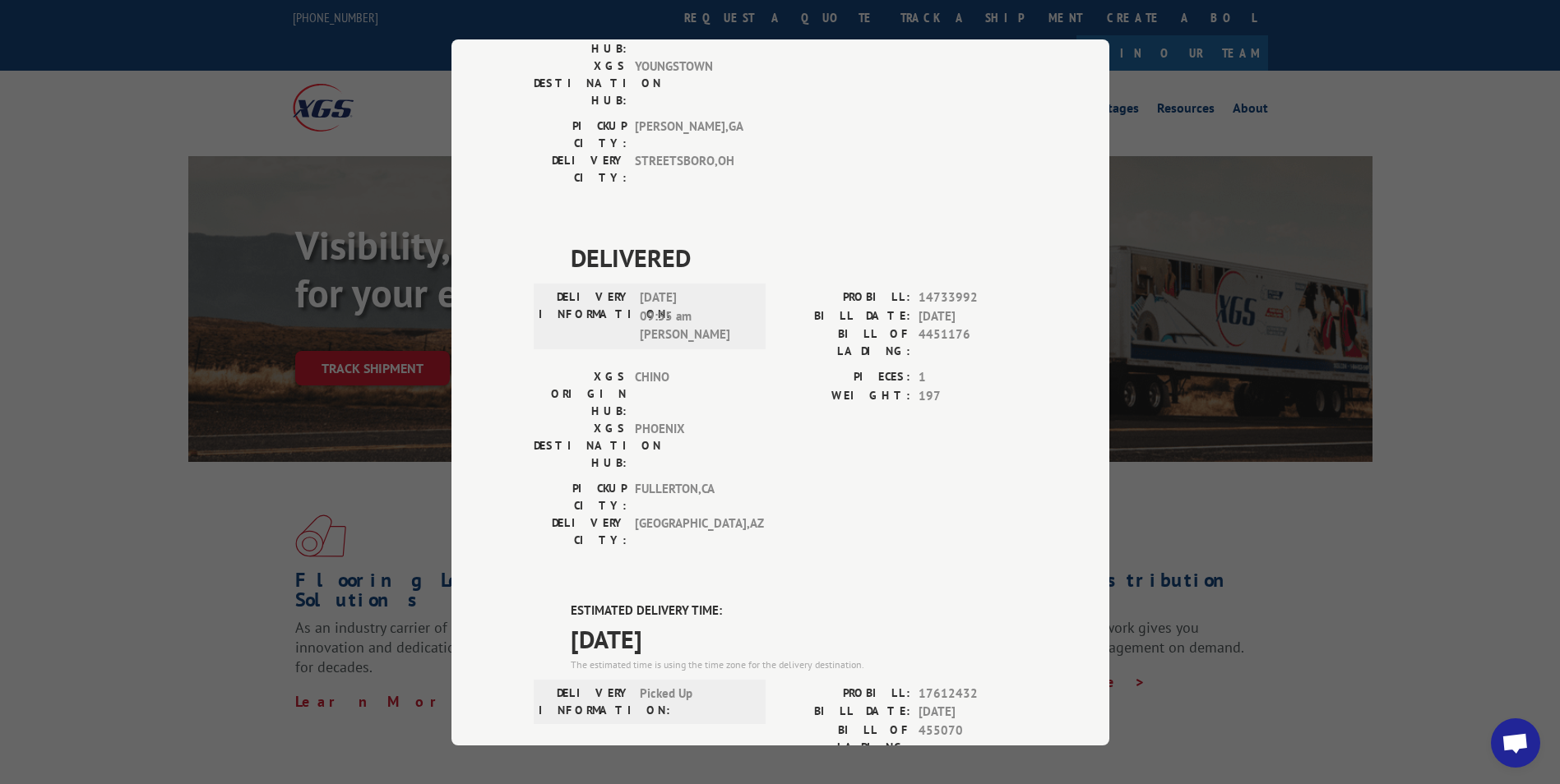
click at [1243, 561] on div "Track Shipment DELIVERED DELIVERY INFORMATION: [DATE] 03:10 pm Dshawn PROBILL: …" at bounding box center [780, 392] width 1560 height 784
